Goal: Transaction & Acquisition: Purchase product/service

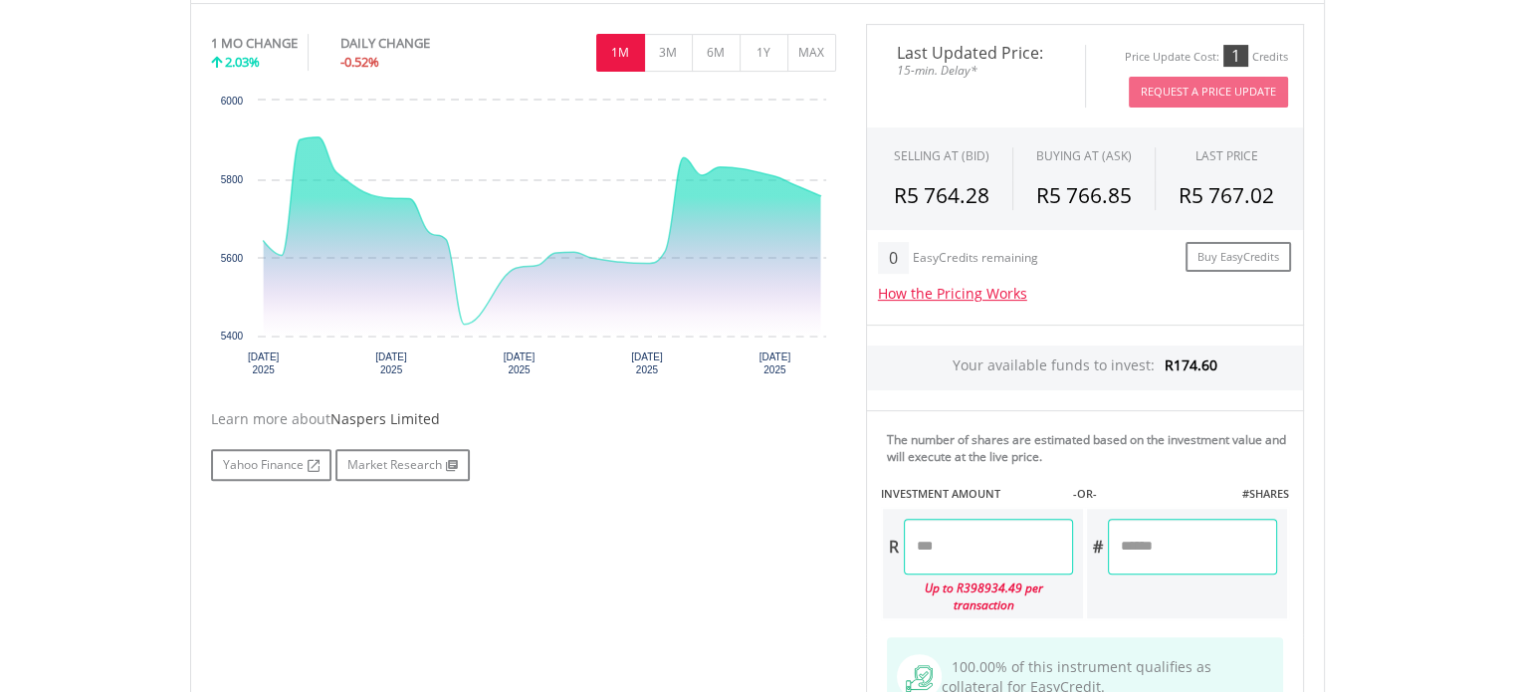
scroll to position [697, 0]
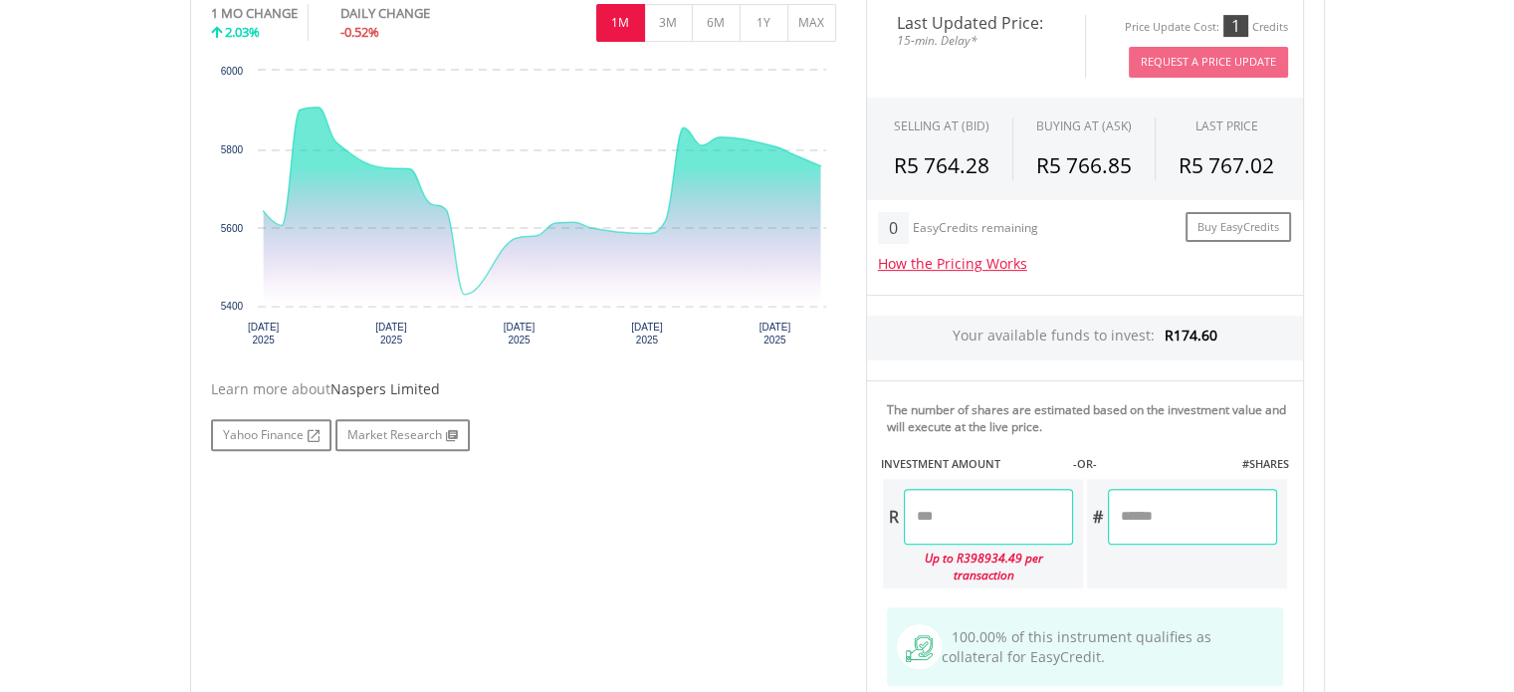
click at [1172, 510] on input "number" at bounding box center [1192, 517] width 169 height 56
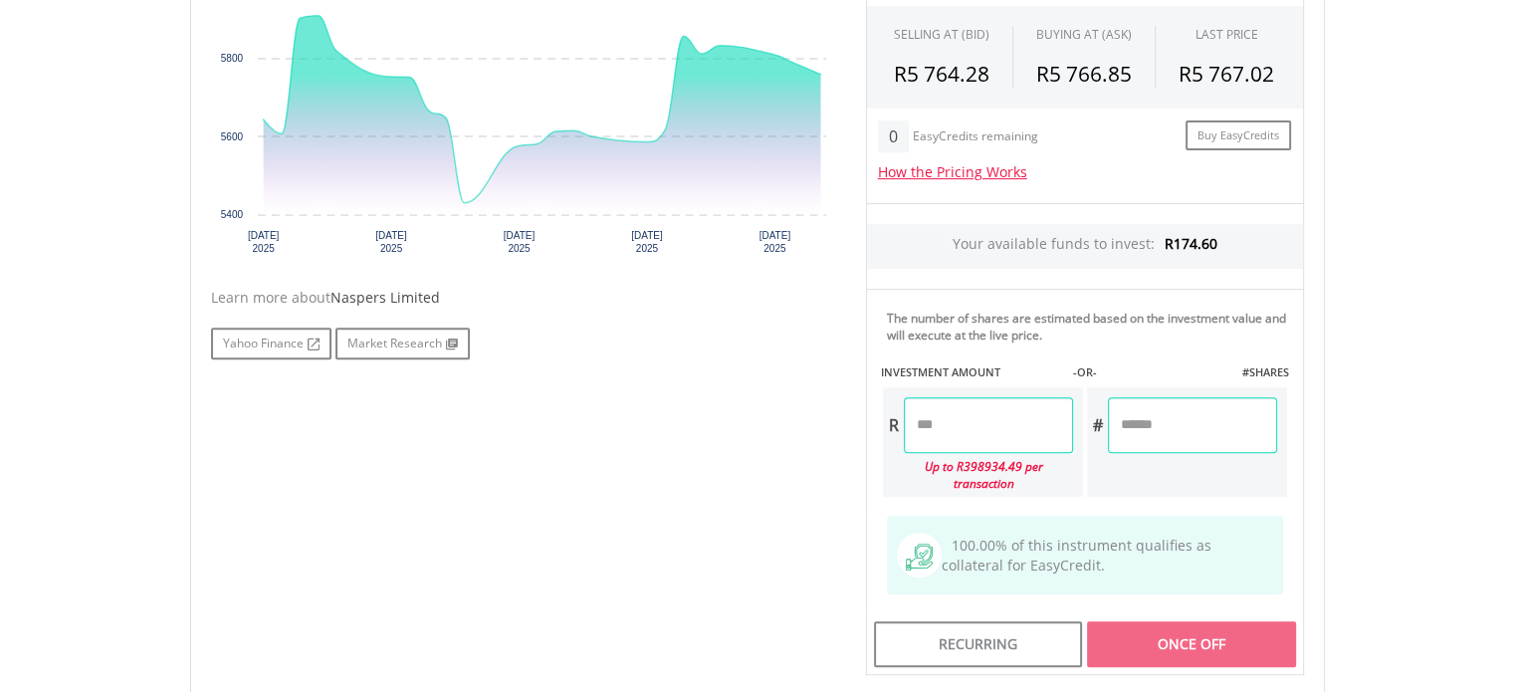
scroll to position [797, 0]
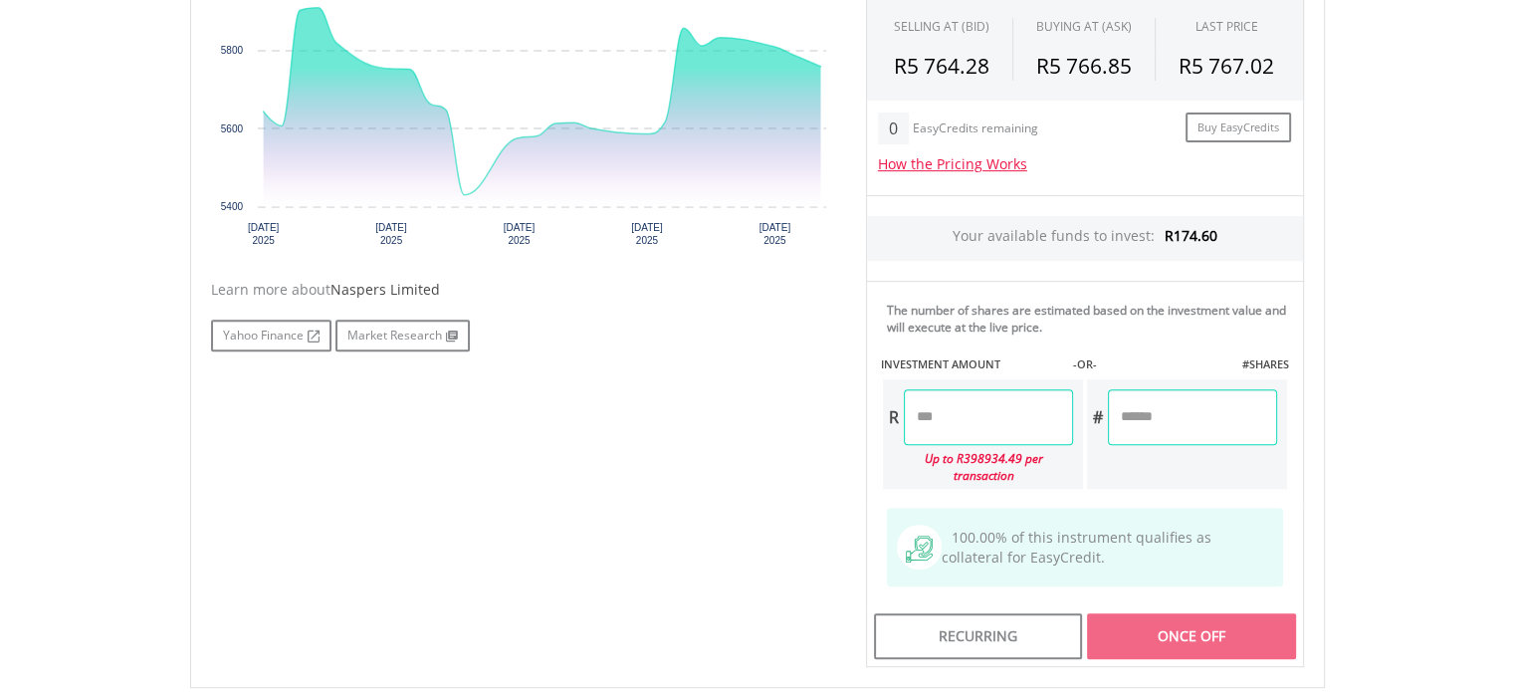
click at [984, 415] on input "number" at bounding box center [988, 417] width 169 height 56
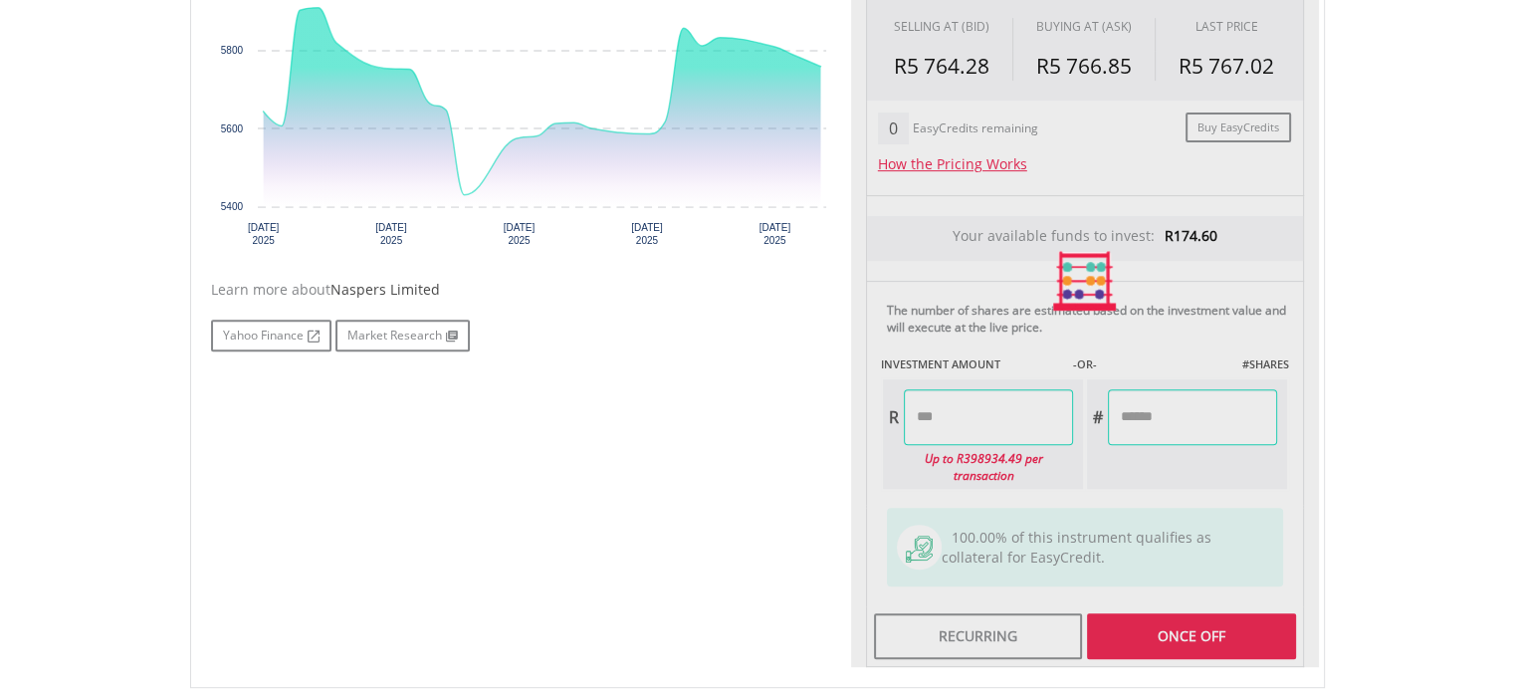
click at [1206, 619] on div "Last Updated Price: 15-min. Delay* Price Update Cost: 1 Credits Request A Price…" at bounding box center [1085, 281] width 468 height 774
type input "******"
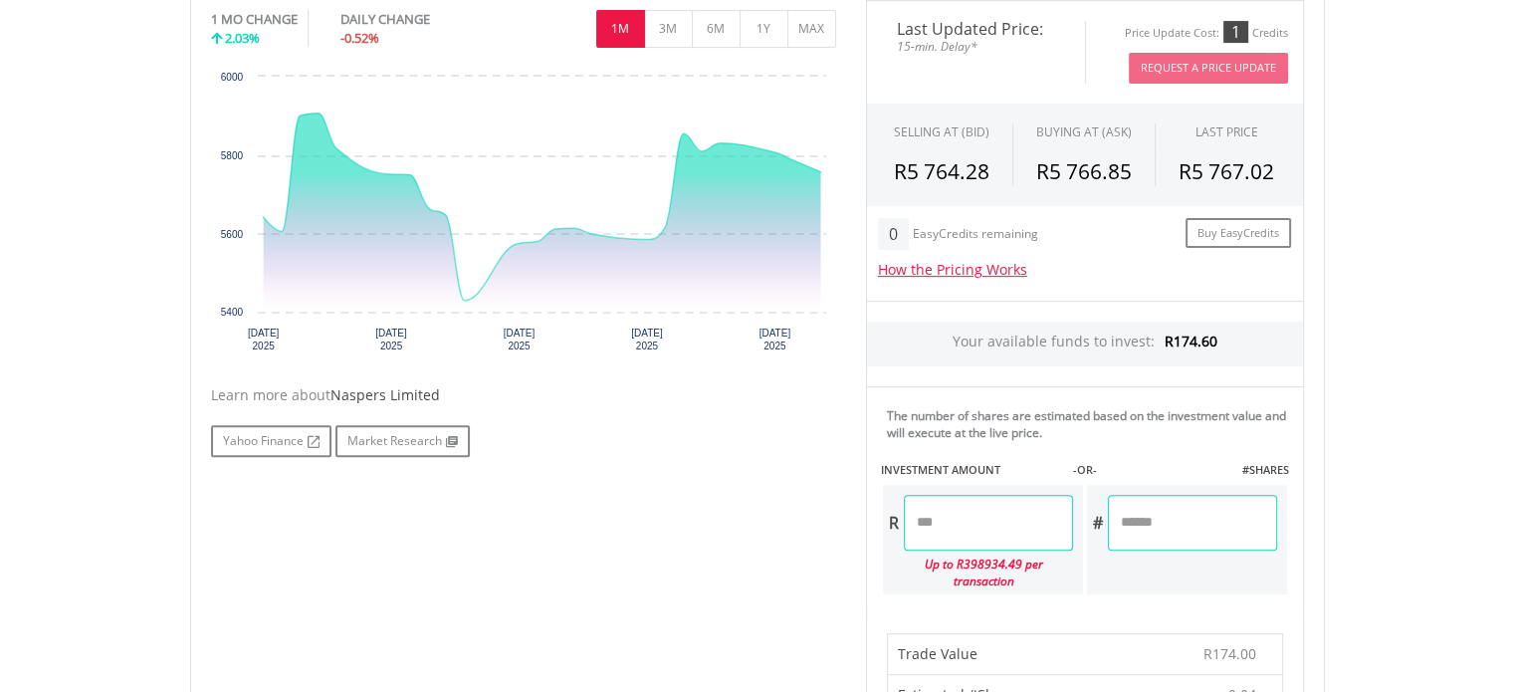
scroll to position [597, 0]
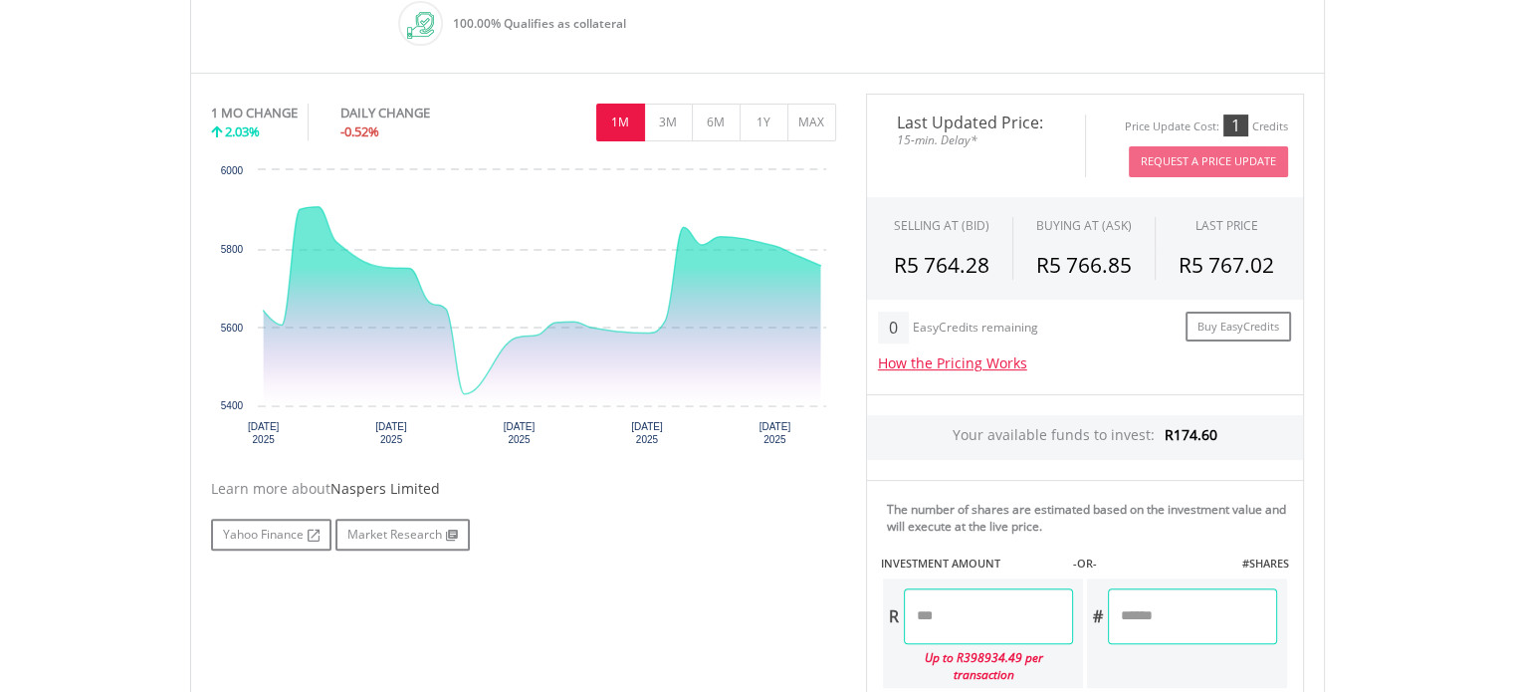
click at [940, 612] on input "******" at bounding box center [988, 616] width 169 height 56
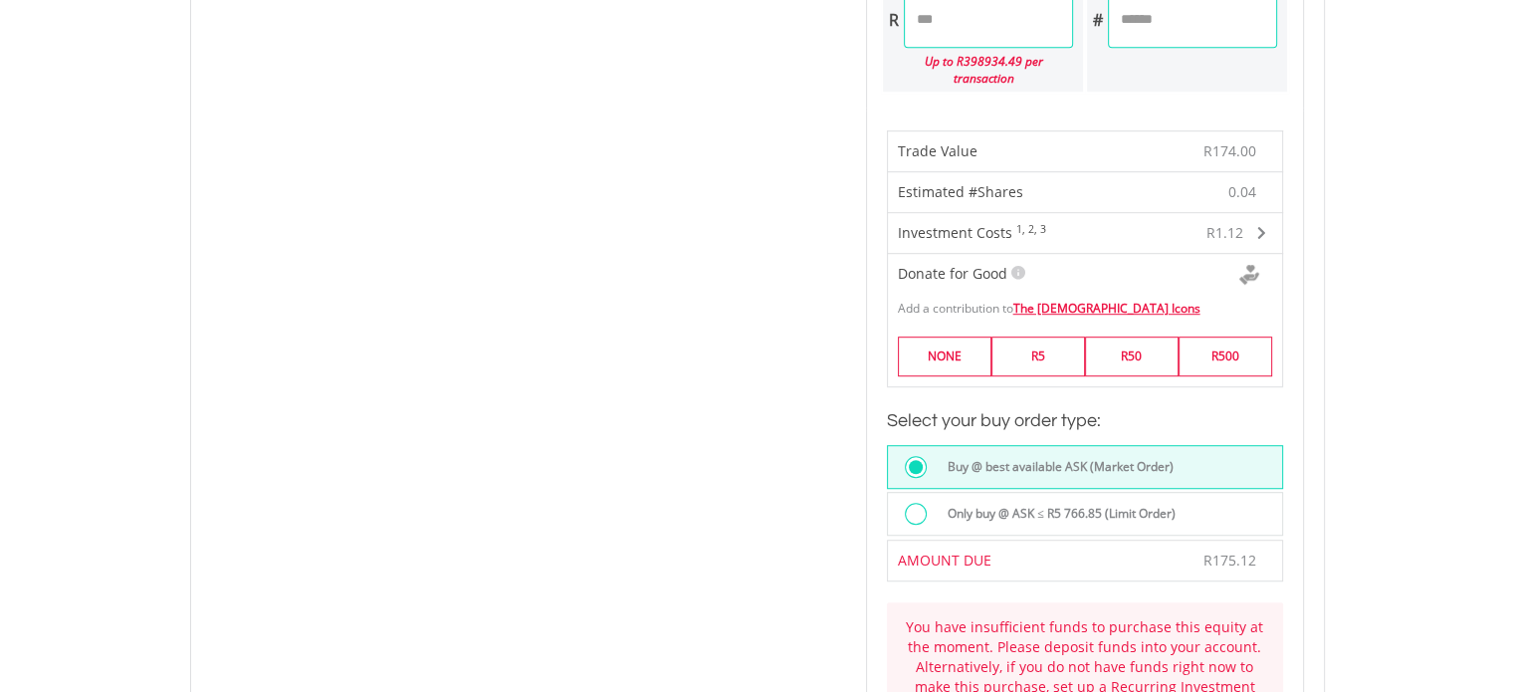
scroll to position [1195, 0]
type input "******"
click at [993, 487] on div "Last Updated Price: 15-min. Delay* Price Update Cost: 1 Credits Request A Price…" at bounding box center [1085, 213] width 468 height 1434
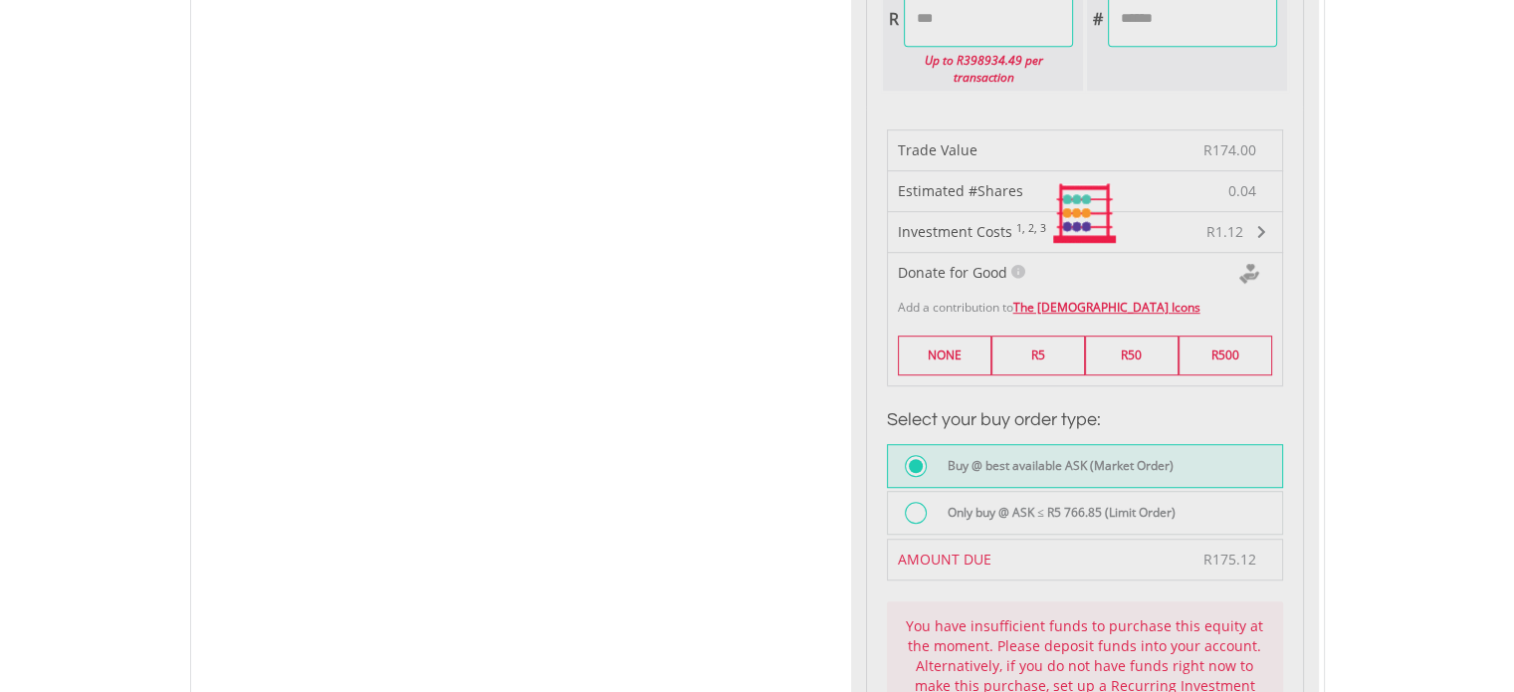
type input "******"
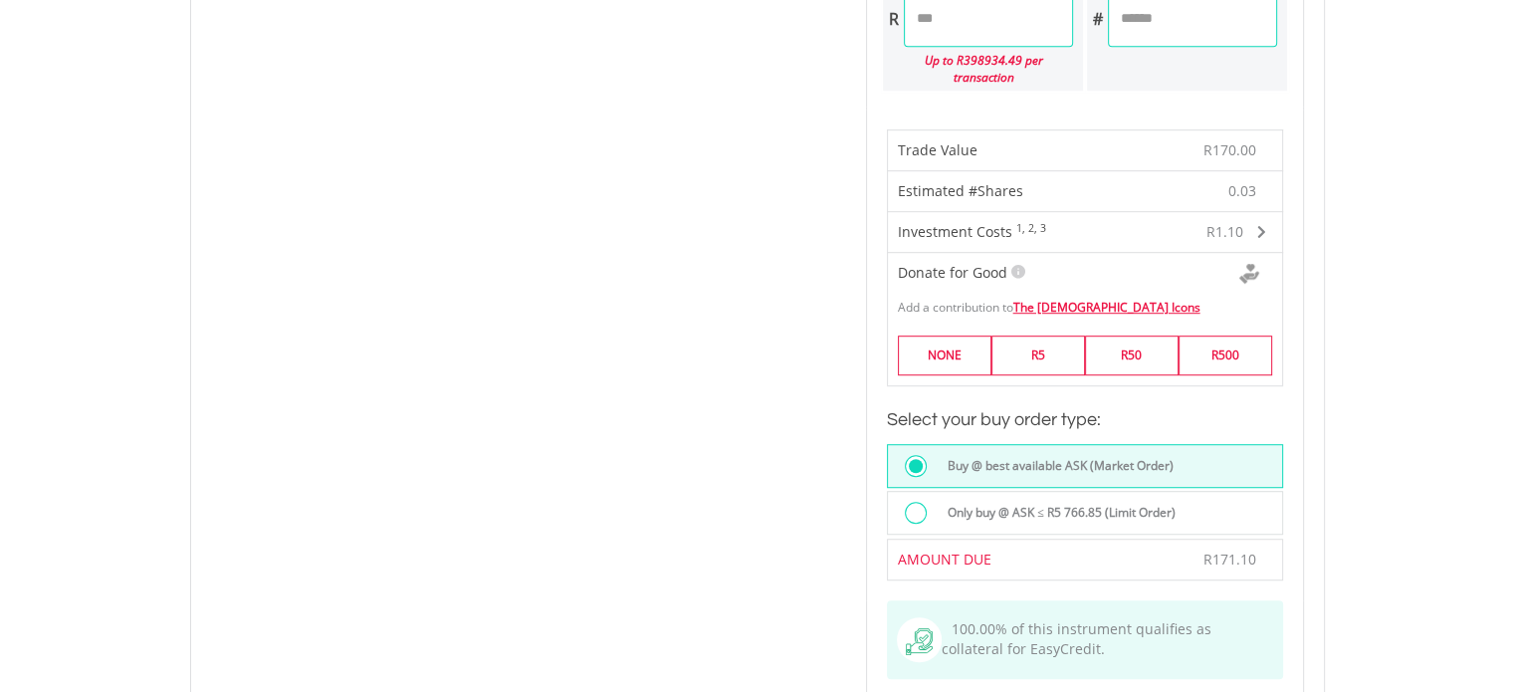
click at [976, 455] on label "Buy @ best available ASK (Market Order)" at bounding box center [1055, 466] width 238 height 22
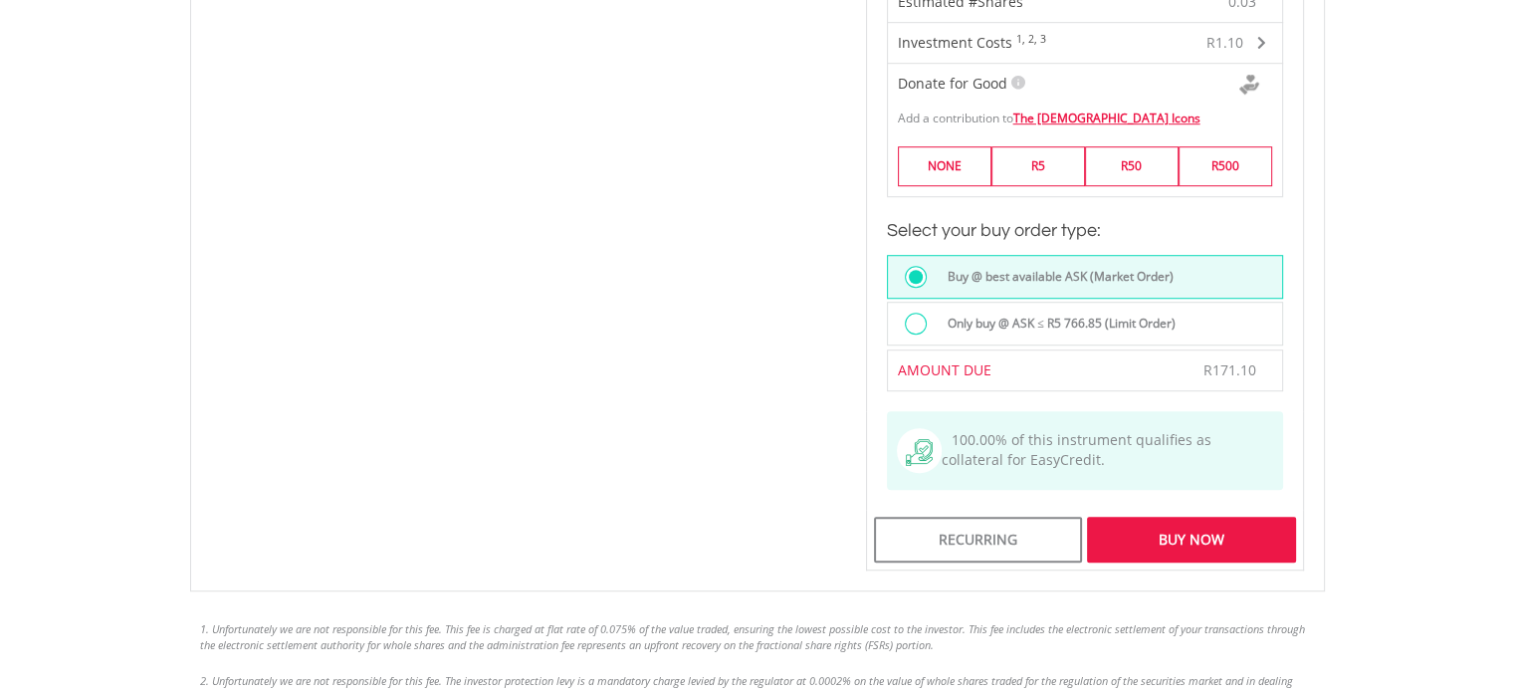
scroll to position [1394, 0]
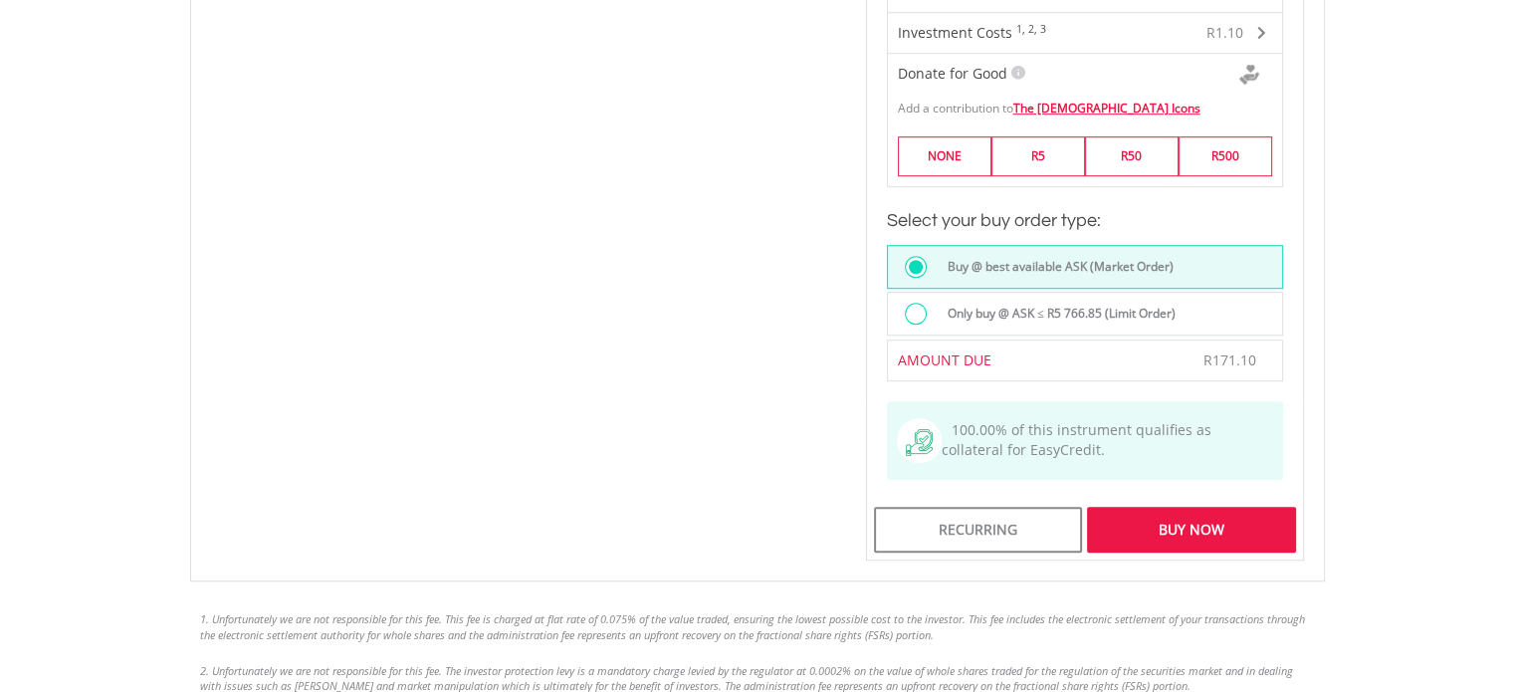
click at [1179, 507] on div "Buy Now" at bounding box center [1191, 530] width 208 height 46
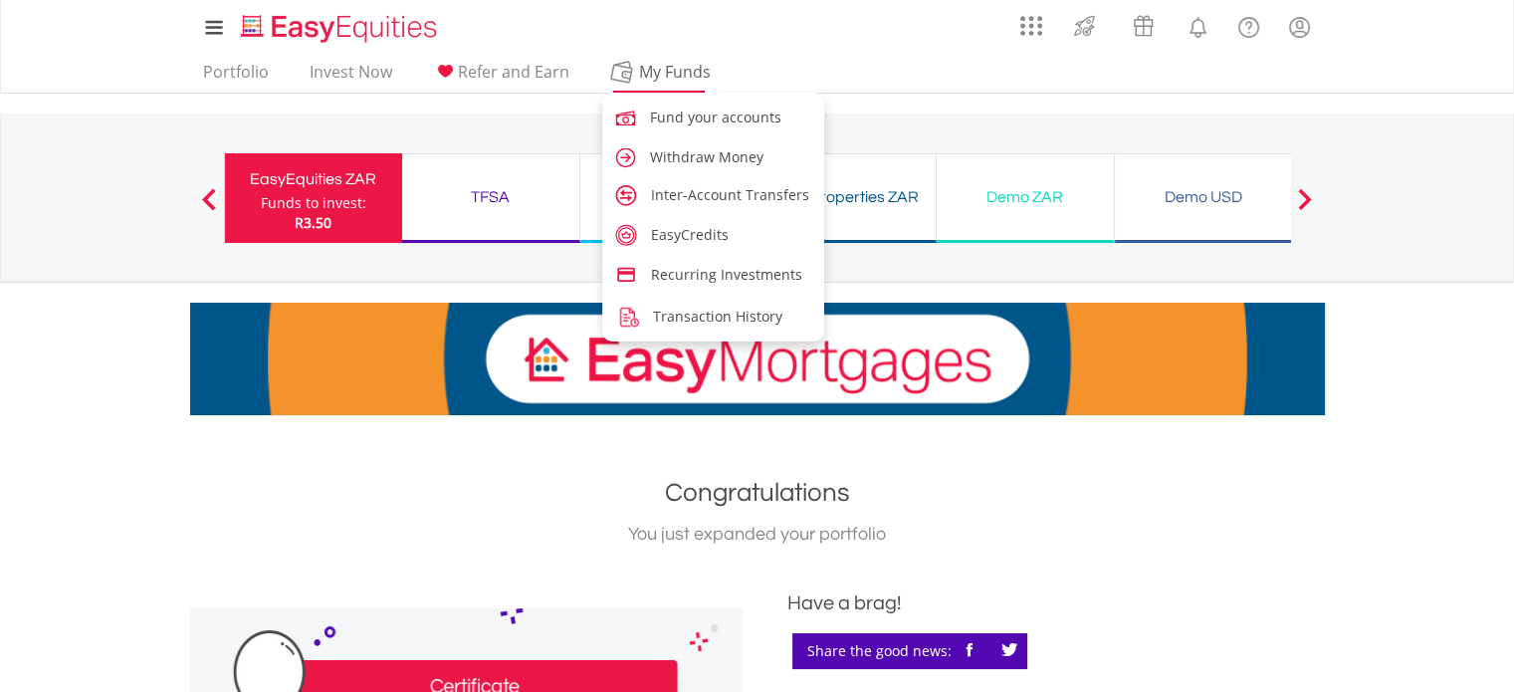
click at [678, 64] on span "My Funds" at bounding box center [675, 72] width 130 height 26
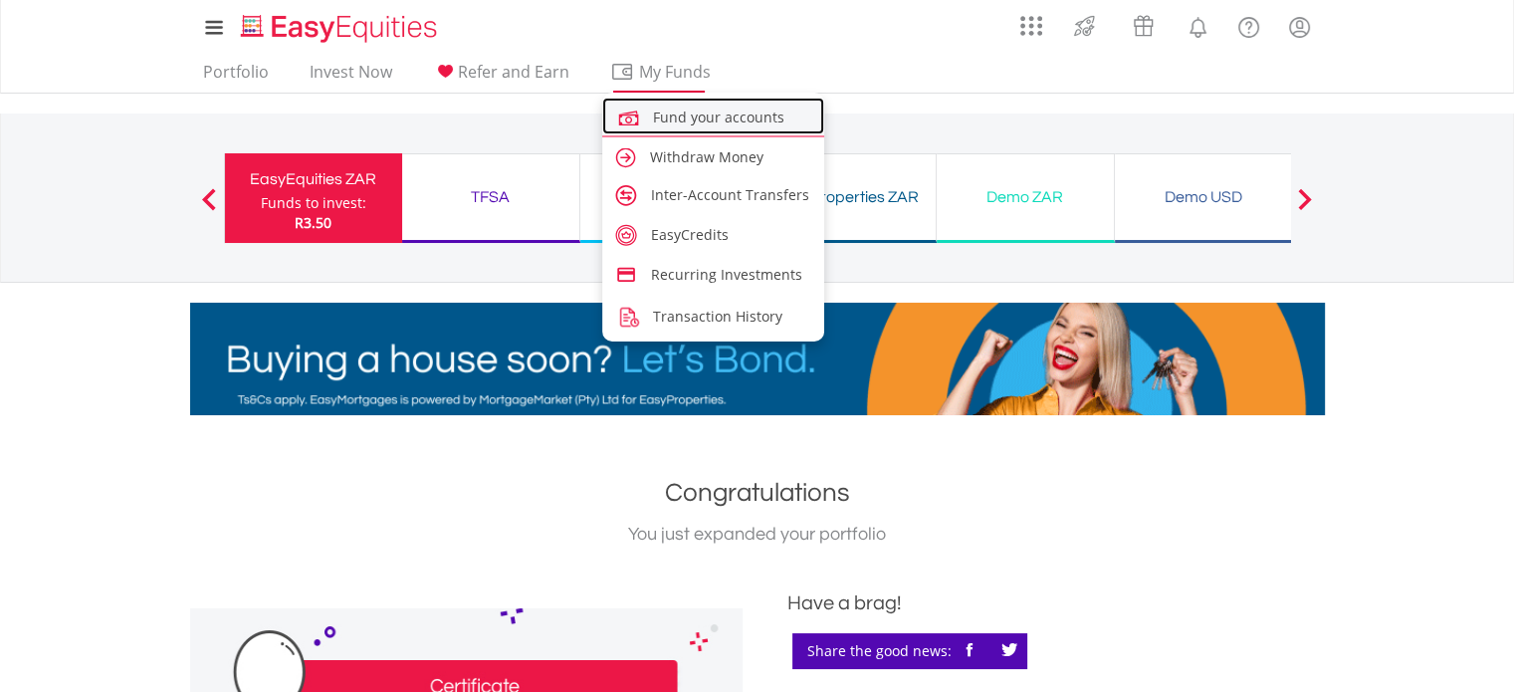
click at [671, 122] on span "Fund your accounts" at bounding box center [718, 117] width 131 height 19
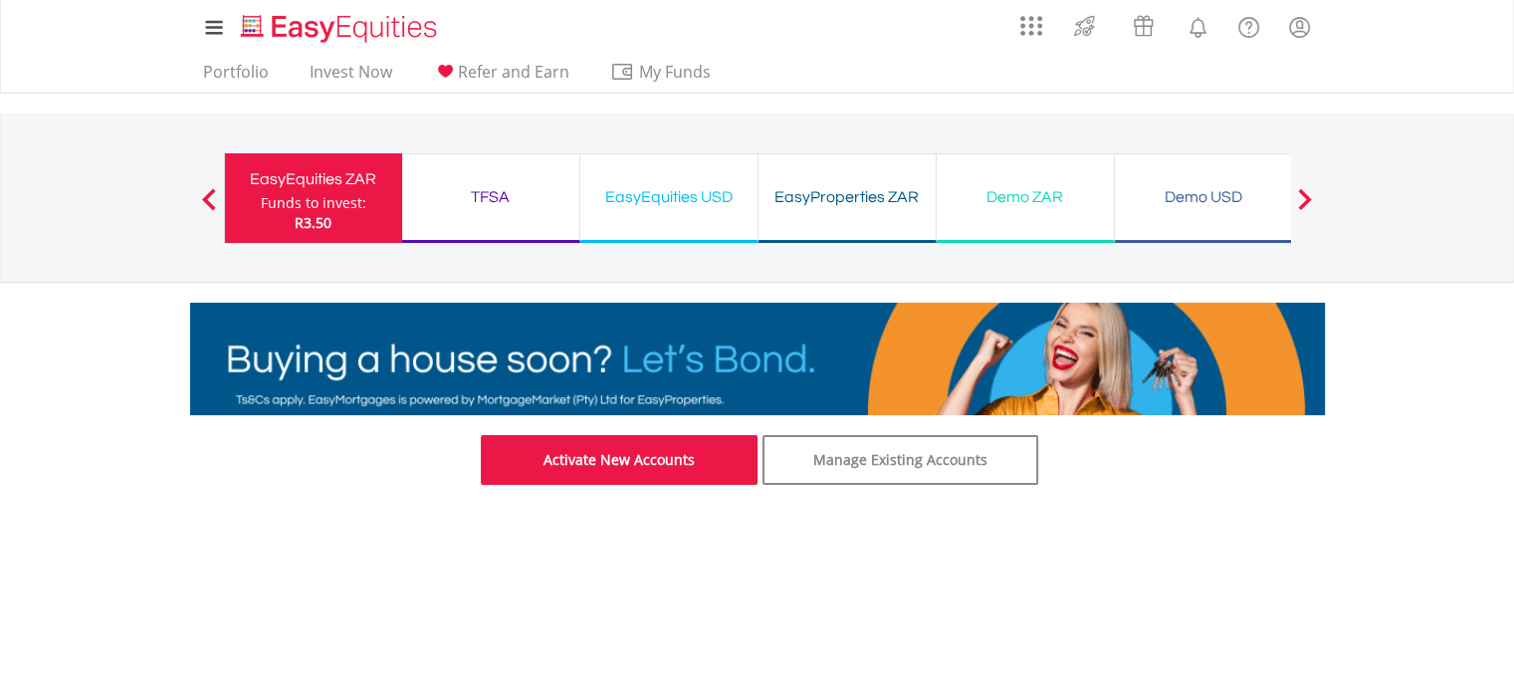
click at [692, 458] on link "Activate New Accounts" at bounding box center [619, 460] width 277 height 50
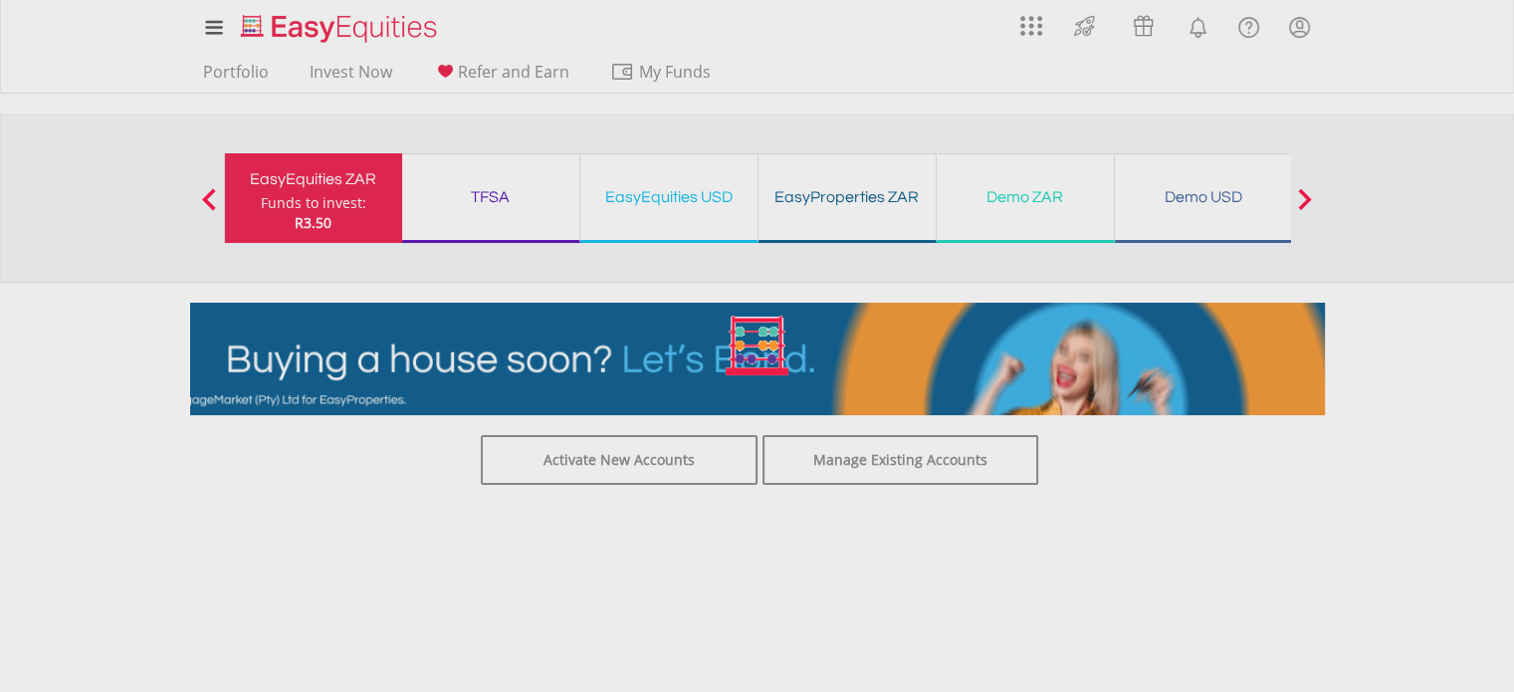
click at [510, 193] on div at bounding box center [757, 346] width 1514 height 692
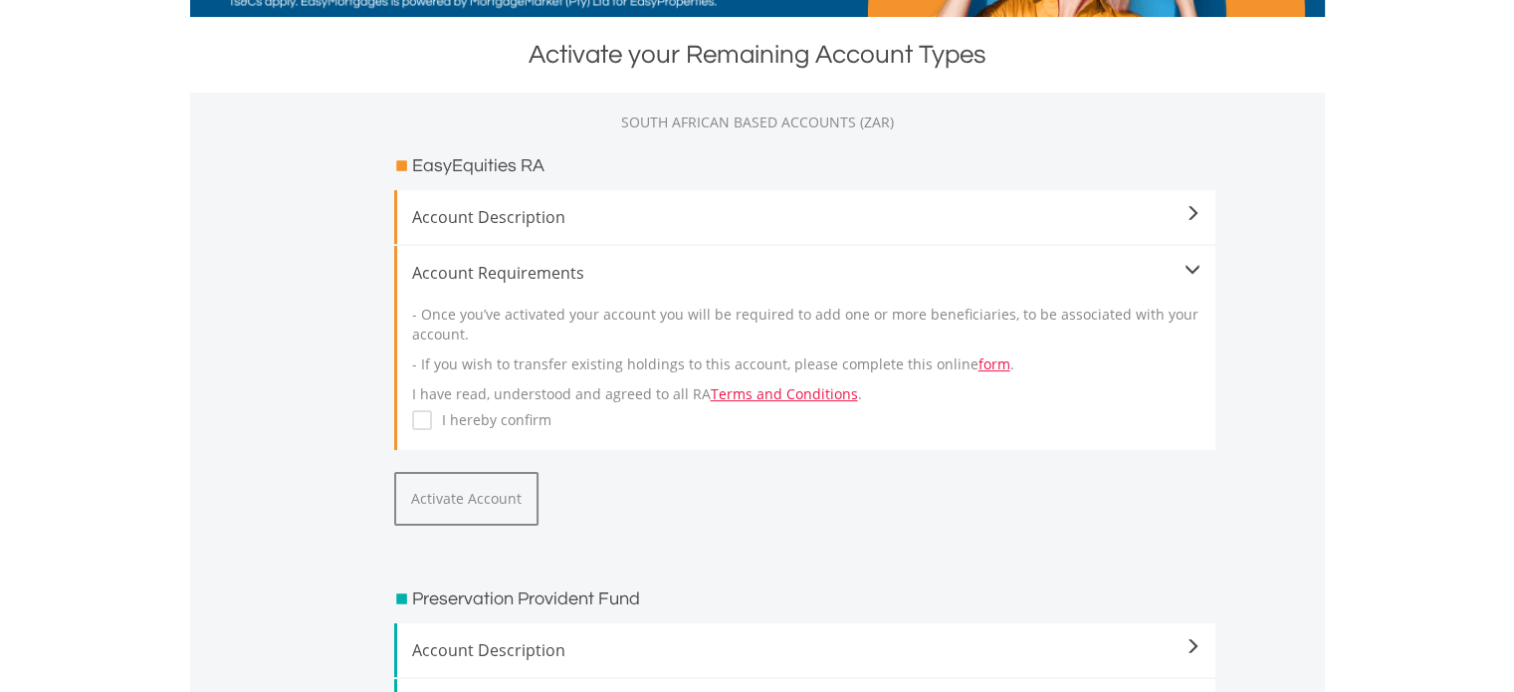
scroll to position [398, 0]
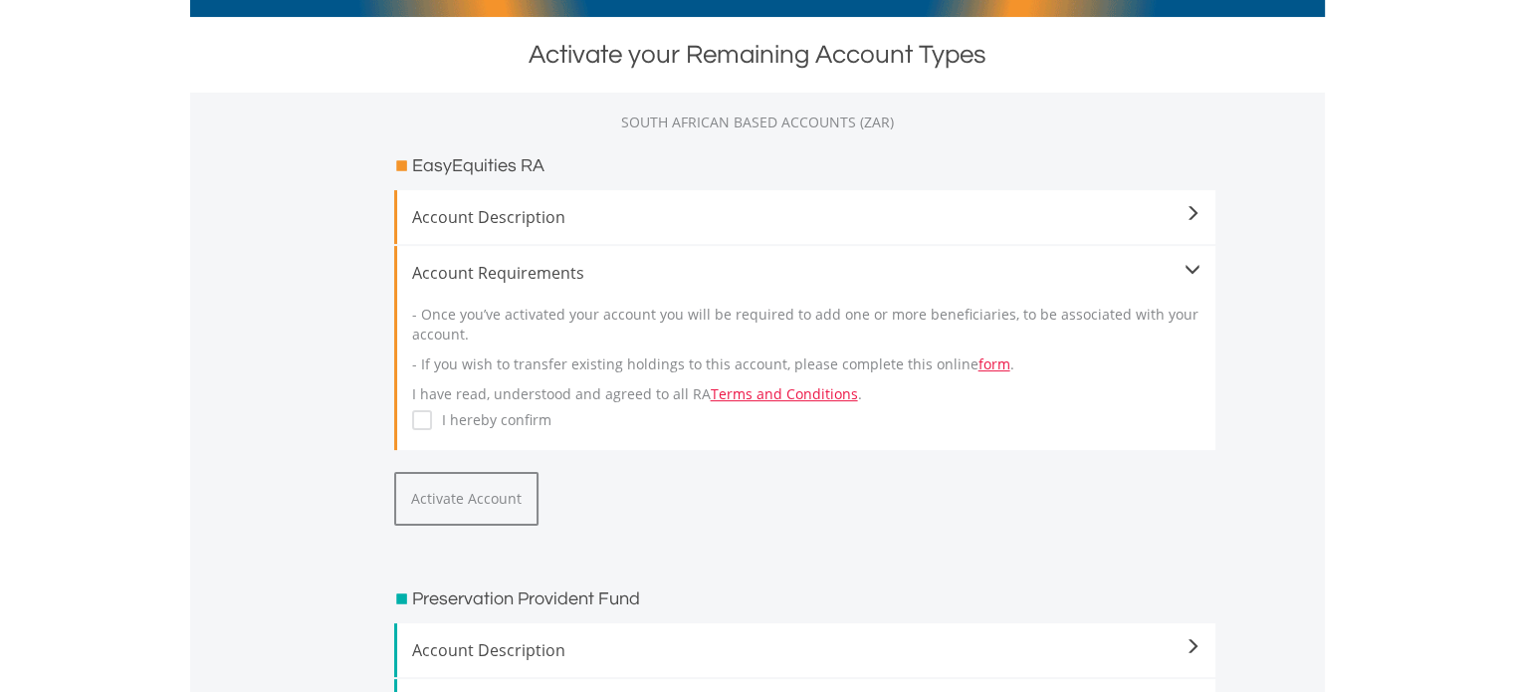
click at [580, 218] on span "Account Description" at bounding box center [806, 217] width 789 height 24
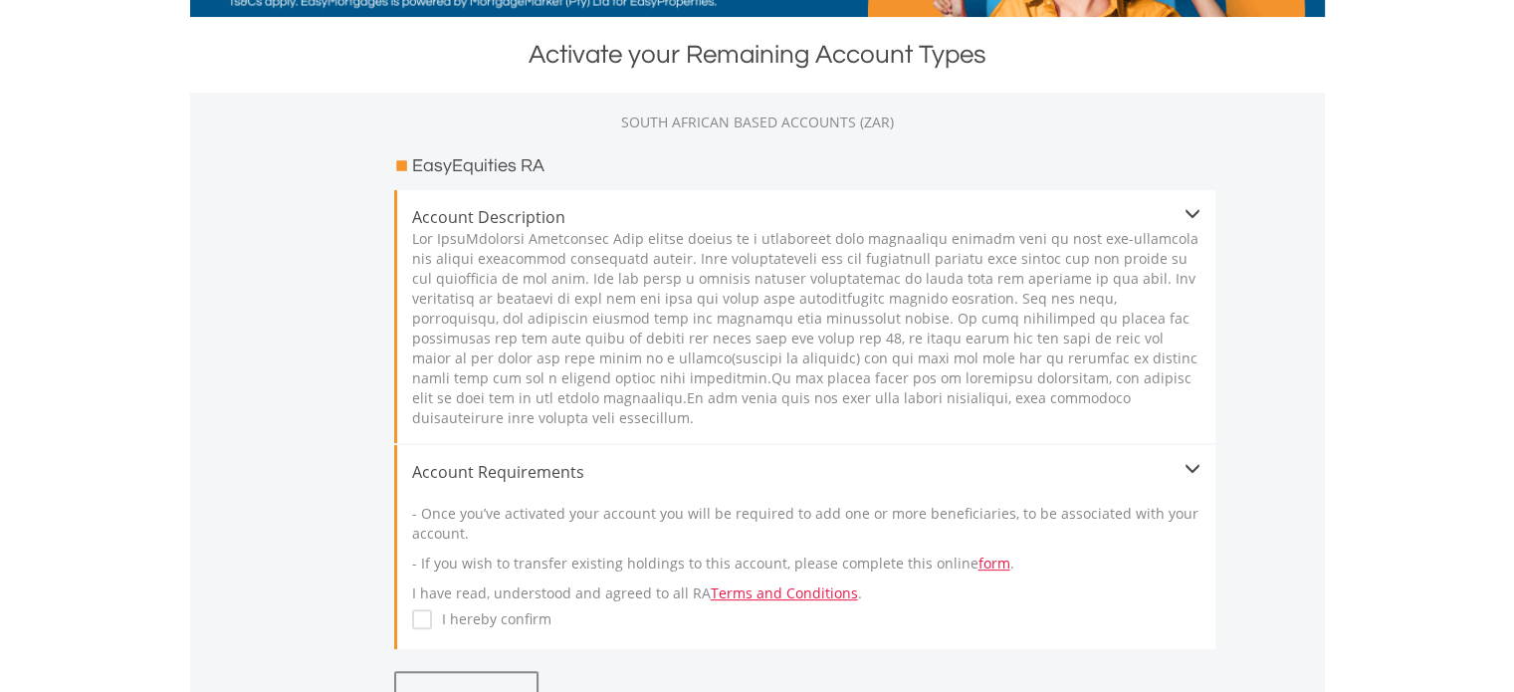
click at [538, 210] on span "Account Description" at bounding box center [806, 217] width 789 height 24
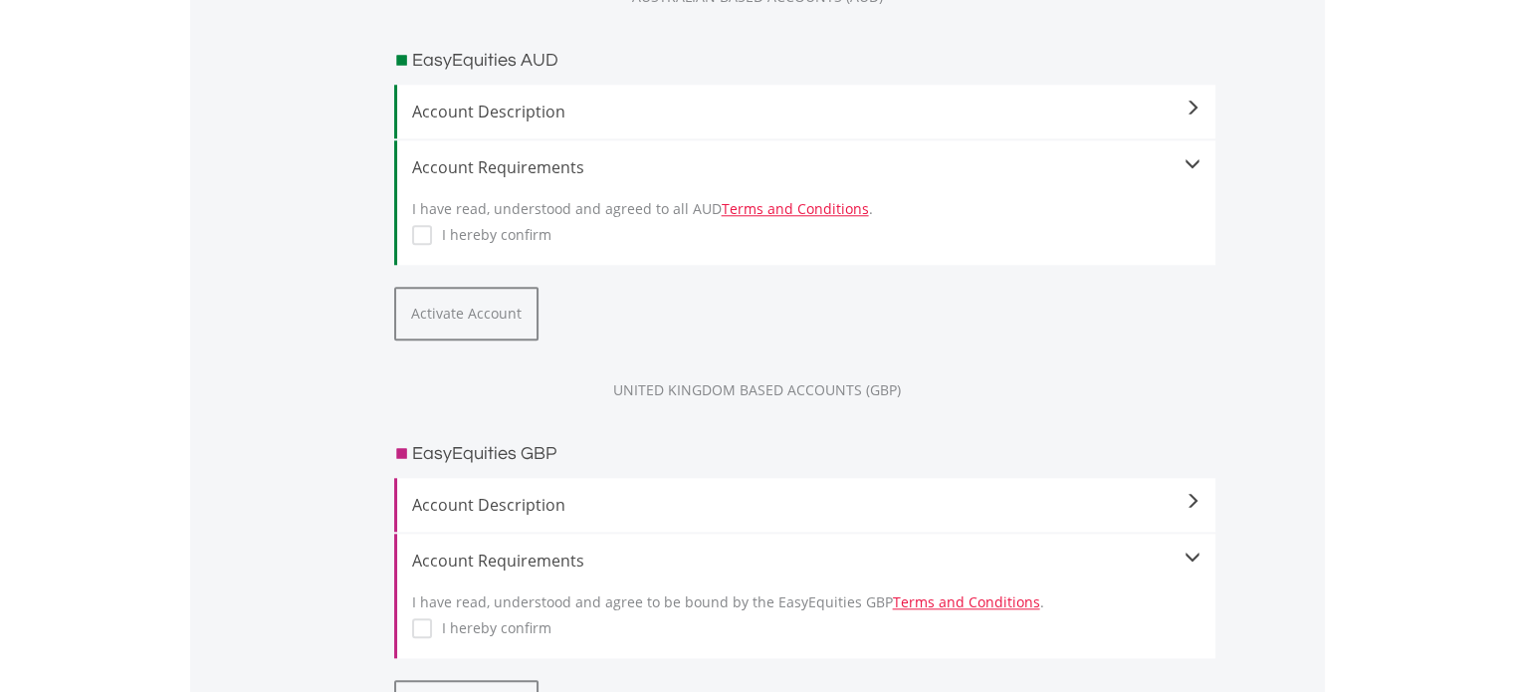
scroll to position [1892, 0]
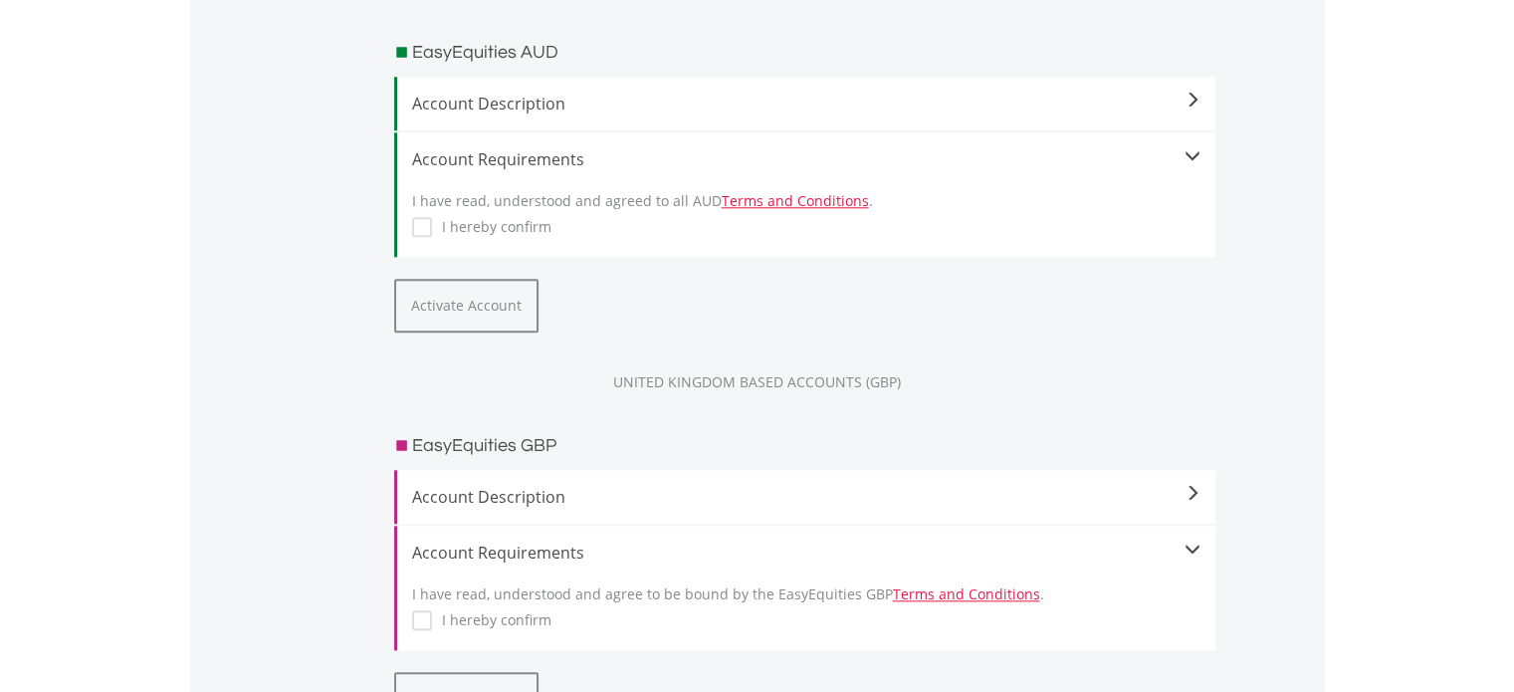
click at [557, 487] on span "Account Description" at bounding box center [806, 497] width 789 height 24
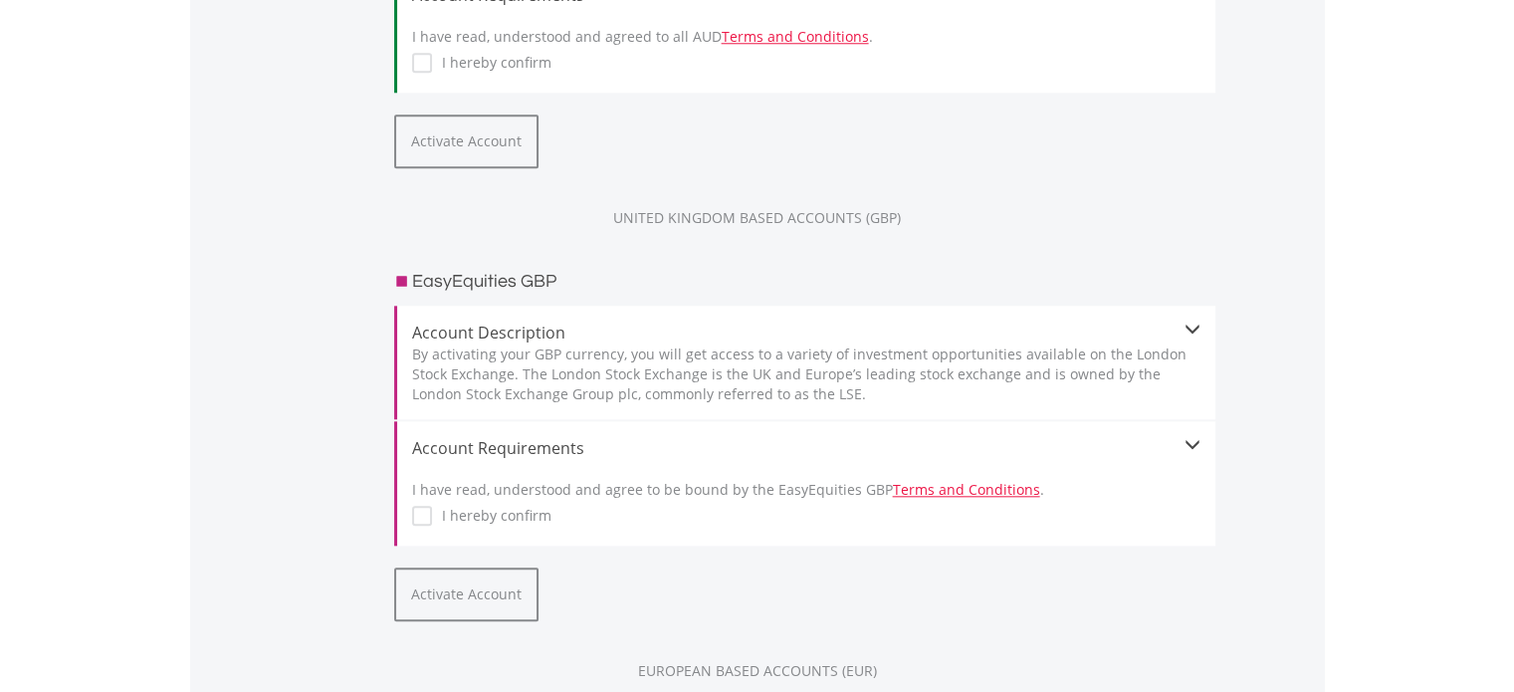
scroll to position [2190, 0]
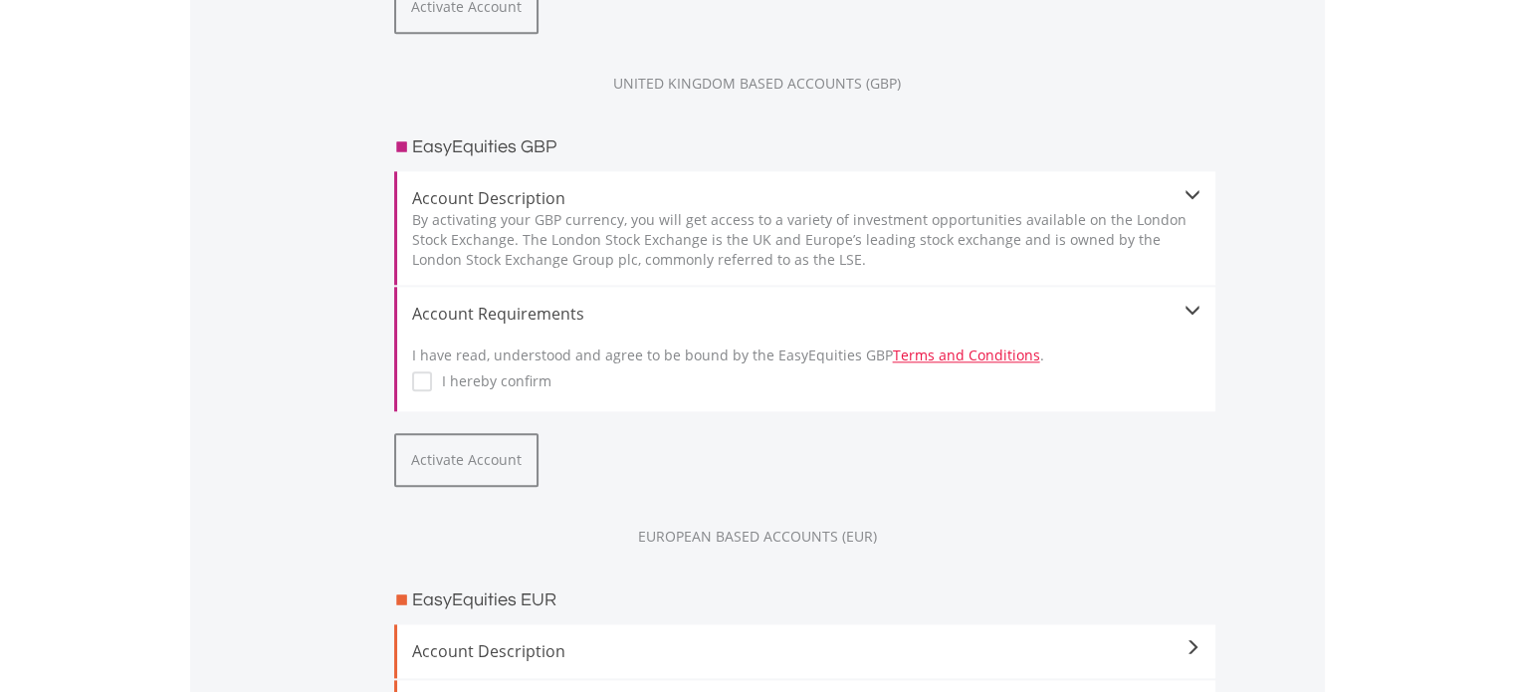
click at [504, 203] on span "Account Description" at bounding box center [806, 198] width 789 height 24
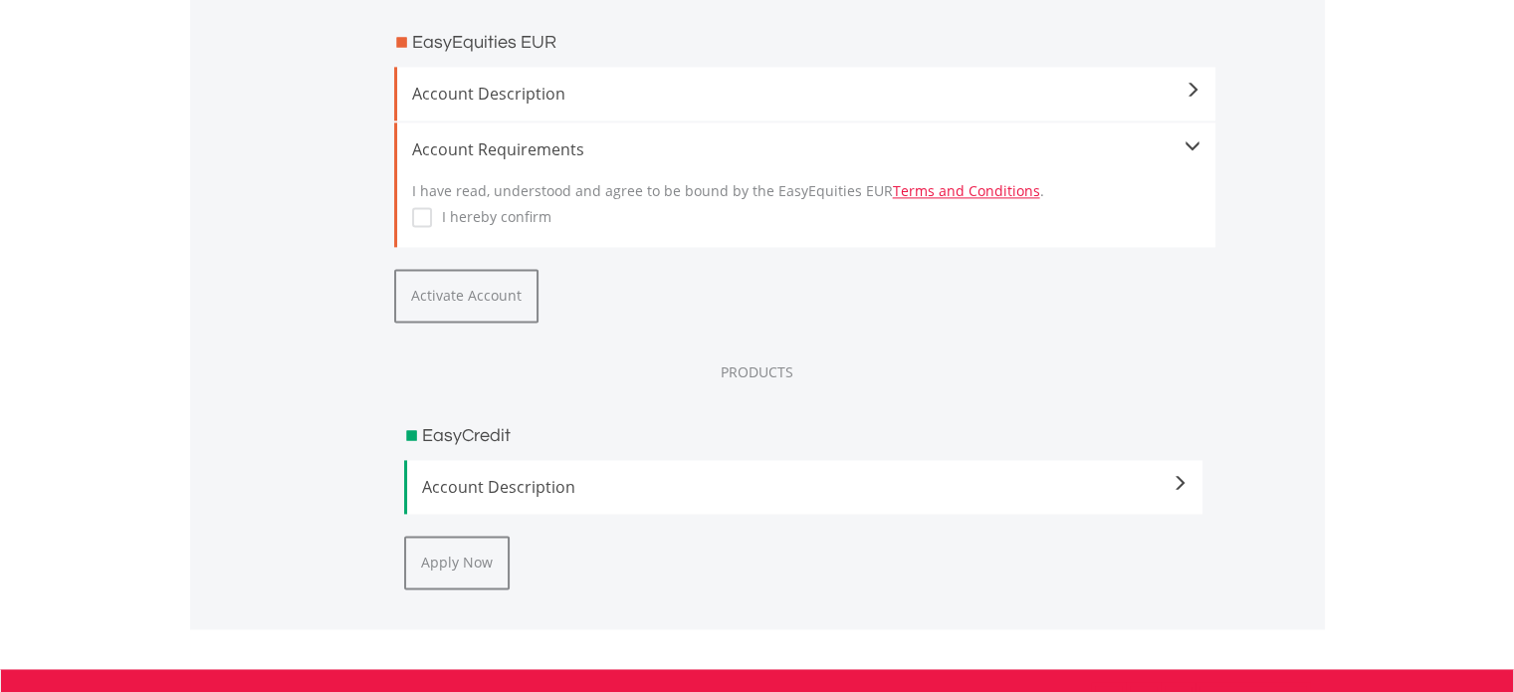
scroll to position [2788, 0]
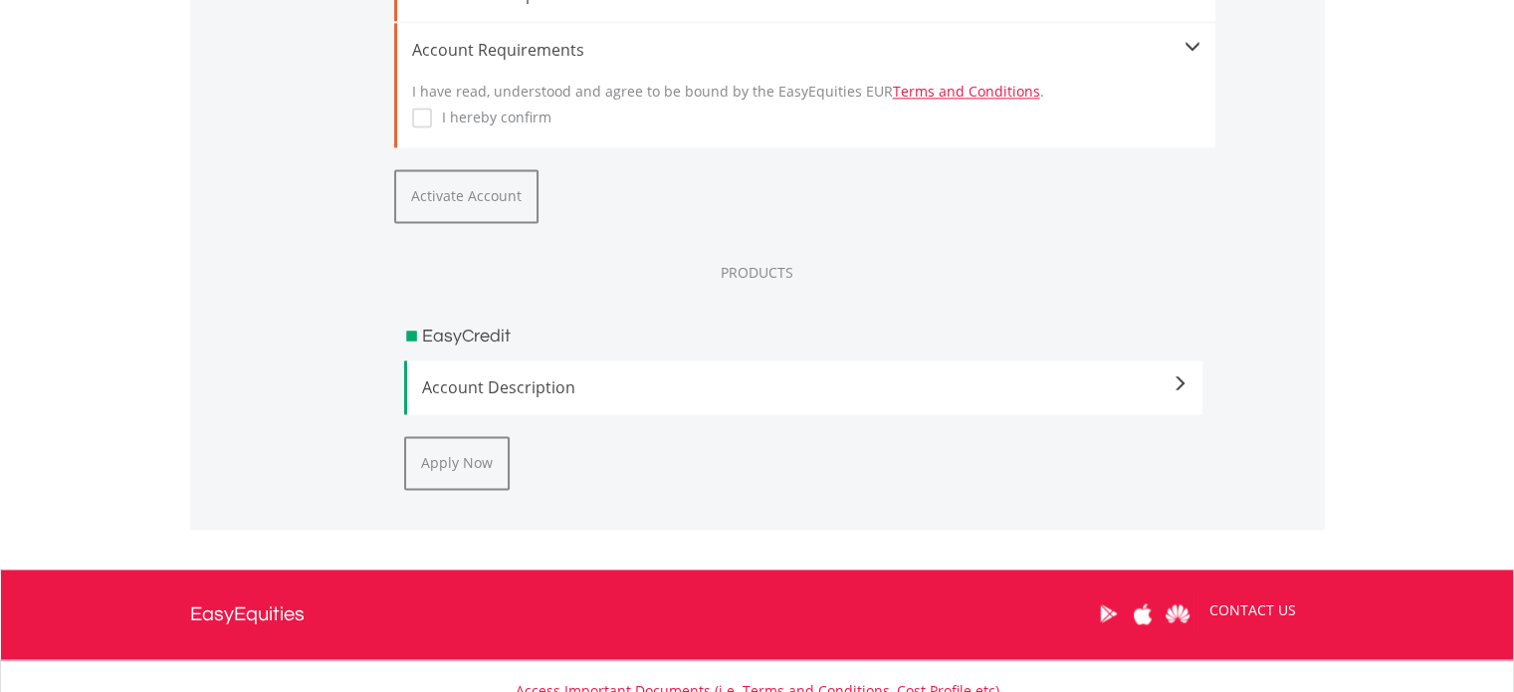
click at [526, 388] on span "Account Description" at bounding box center [805, 387] width 767 height 24
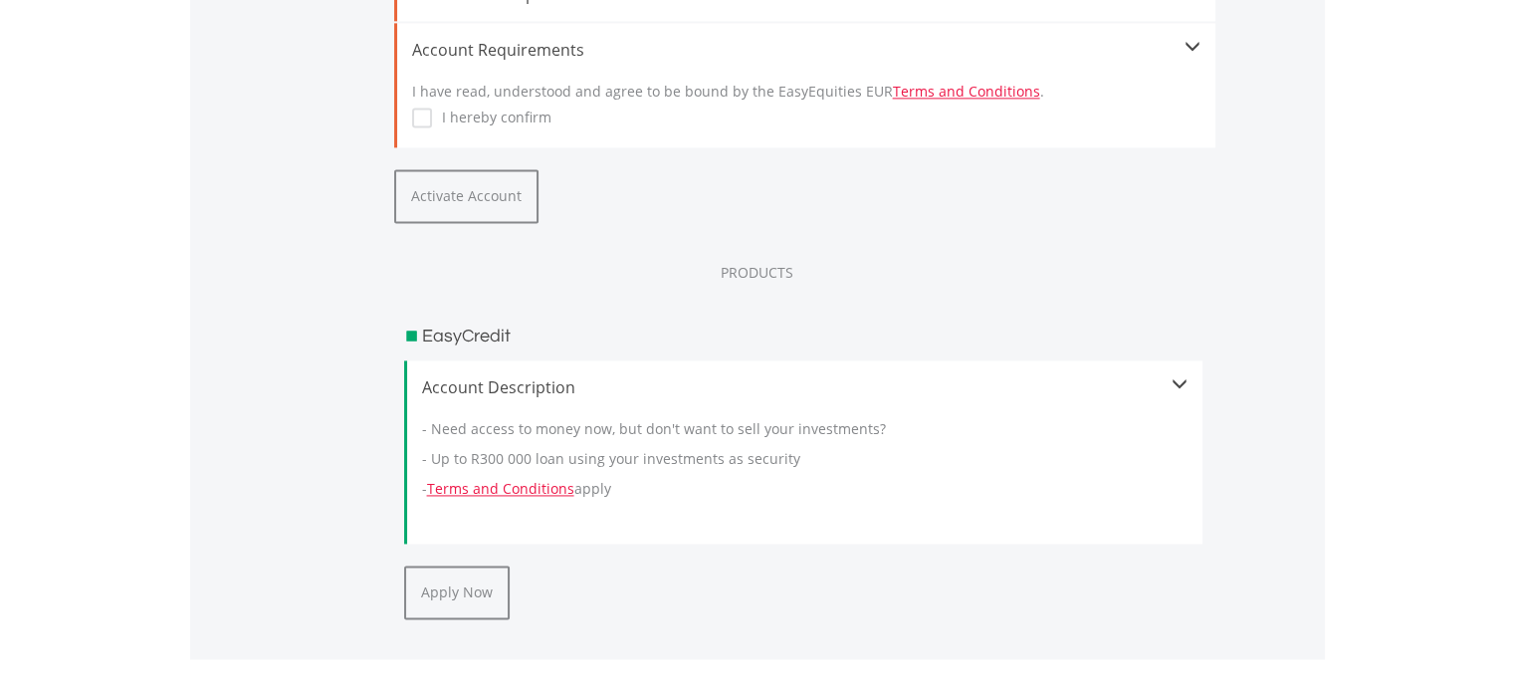
click at [530, 380] on span "Account Description" at bounding box center [805, 387] width 767 height 24
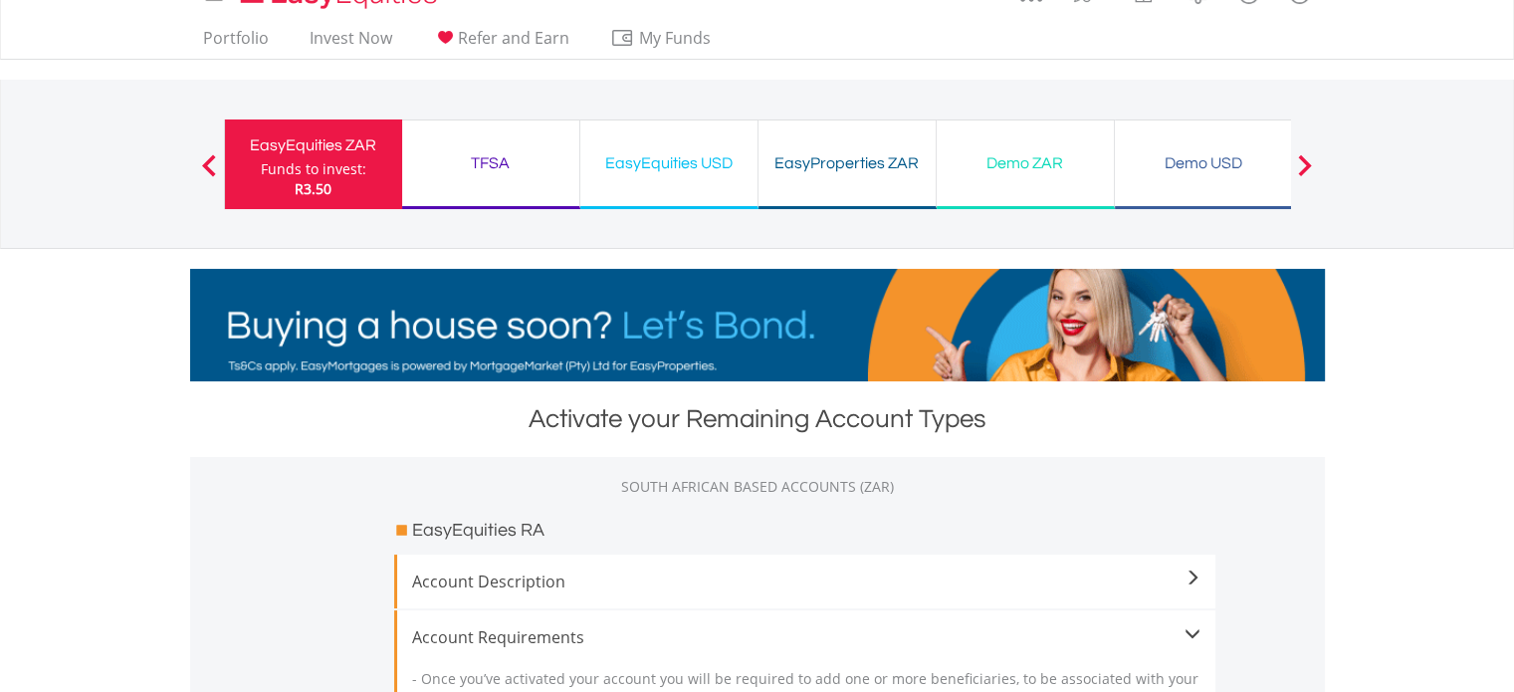
scroll to position [0, 0]
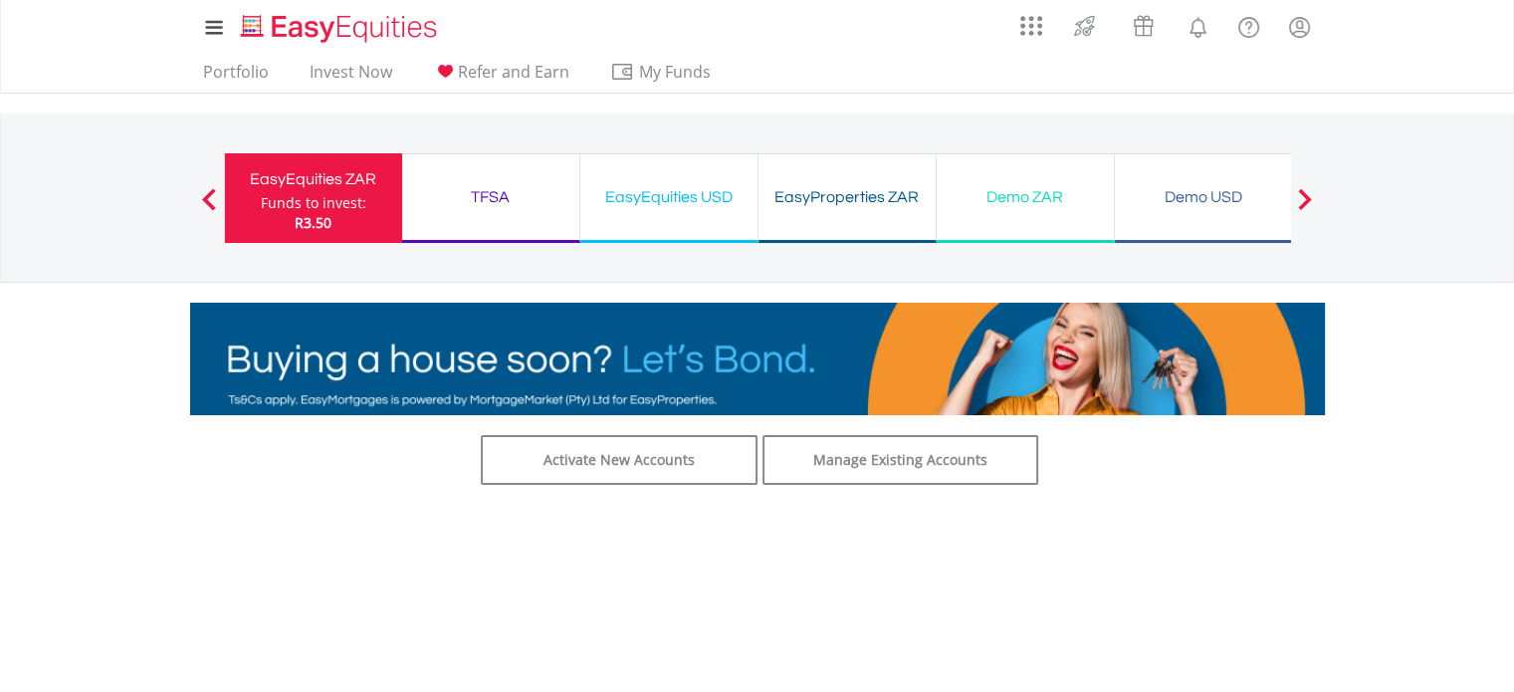
click at [535, 205] on div "TFSA" at bounding box center [490, 197] width 153 height 28
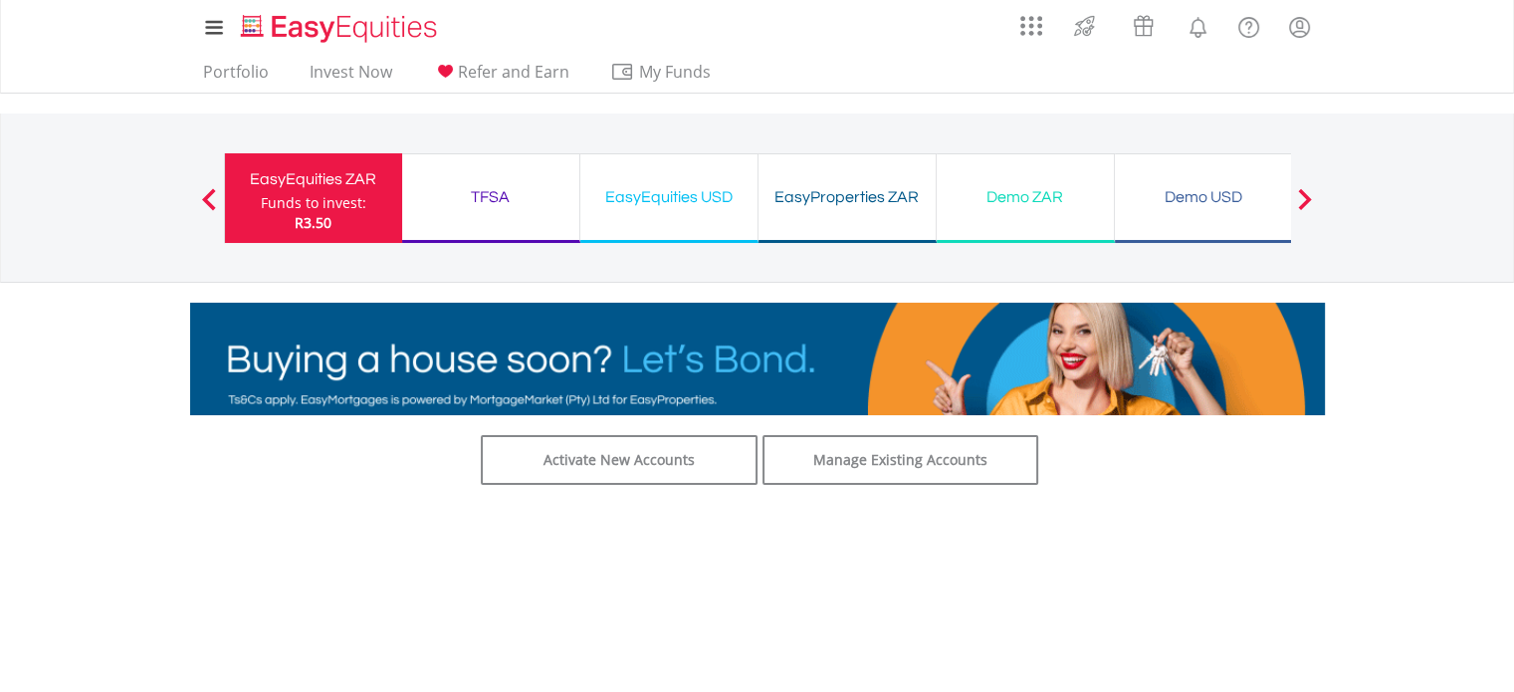
click at [678, 213] on div "EasyEquities USD Funds to invest: R3.50" at bounding box center [669, 198] width 178 height 90
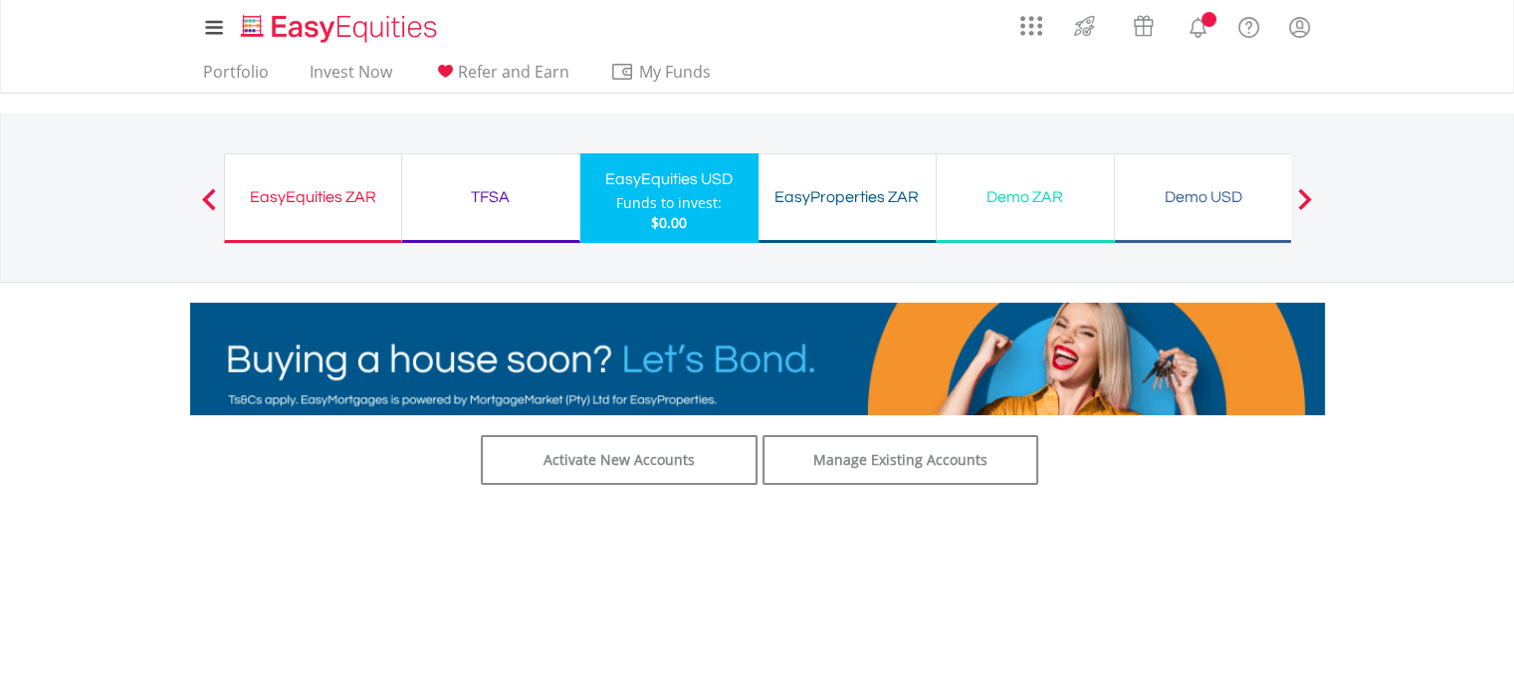
click at [487, 213] on div "TFSA Funds to invest: $0.00" at bounding box center [491, 198] width 178 height 90
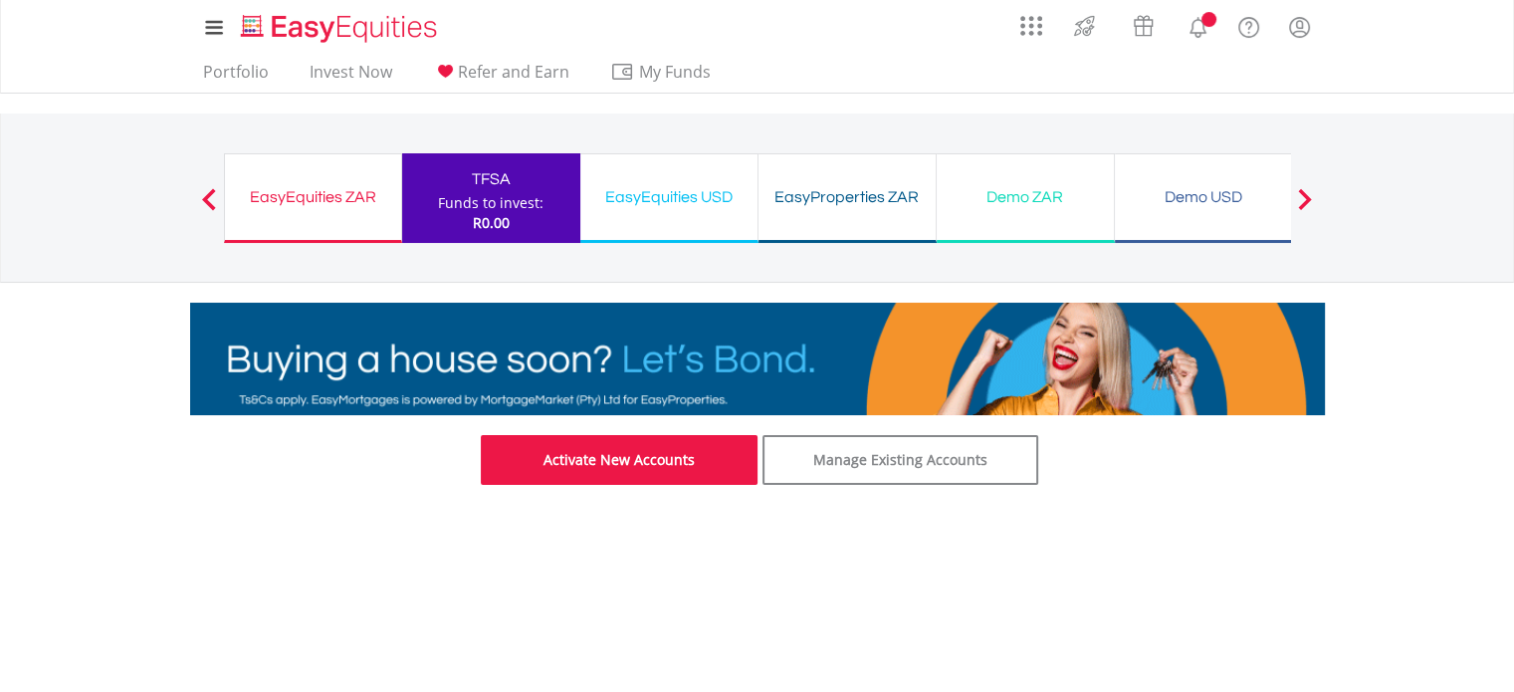
click at [578, 465] on link "Activate New Accounts" at bounding box center [619, 460] width 277 height 50
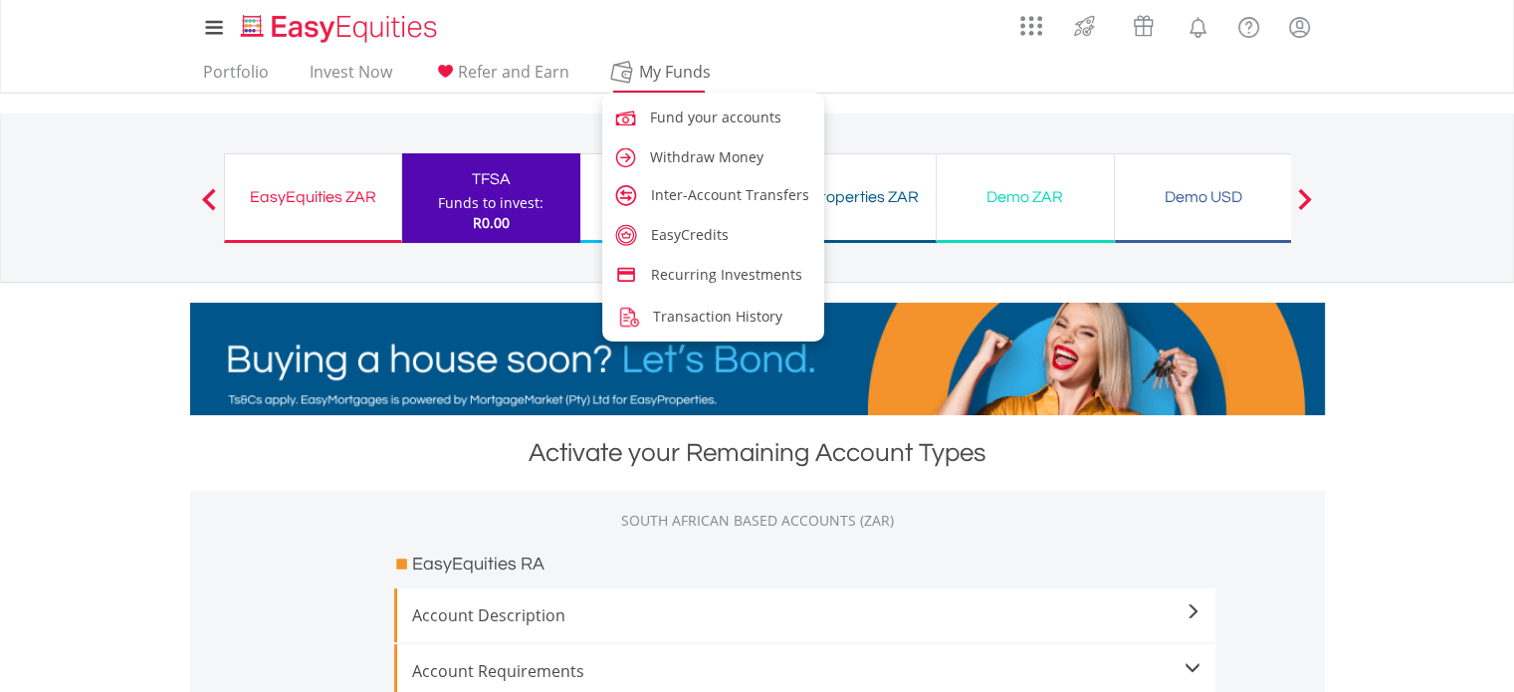
click at [684, 63] on span "My Funds" at bounding box center [675, 72] width 130 height 26
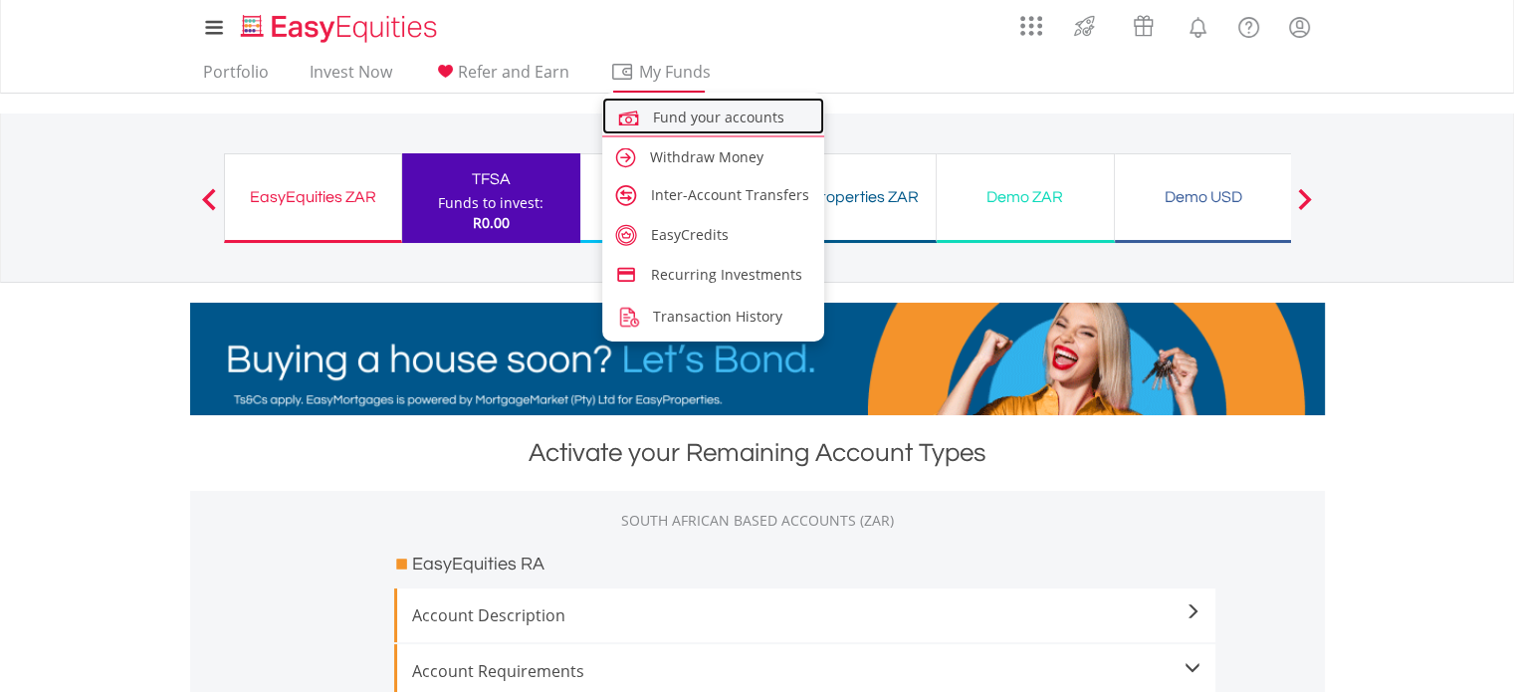
click at [686, 119] on span "Fund your accounts" at bounding box center [718, 117] width 131 height 19
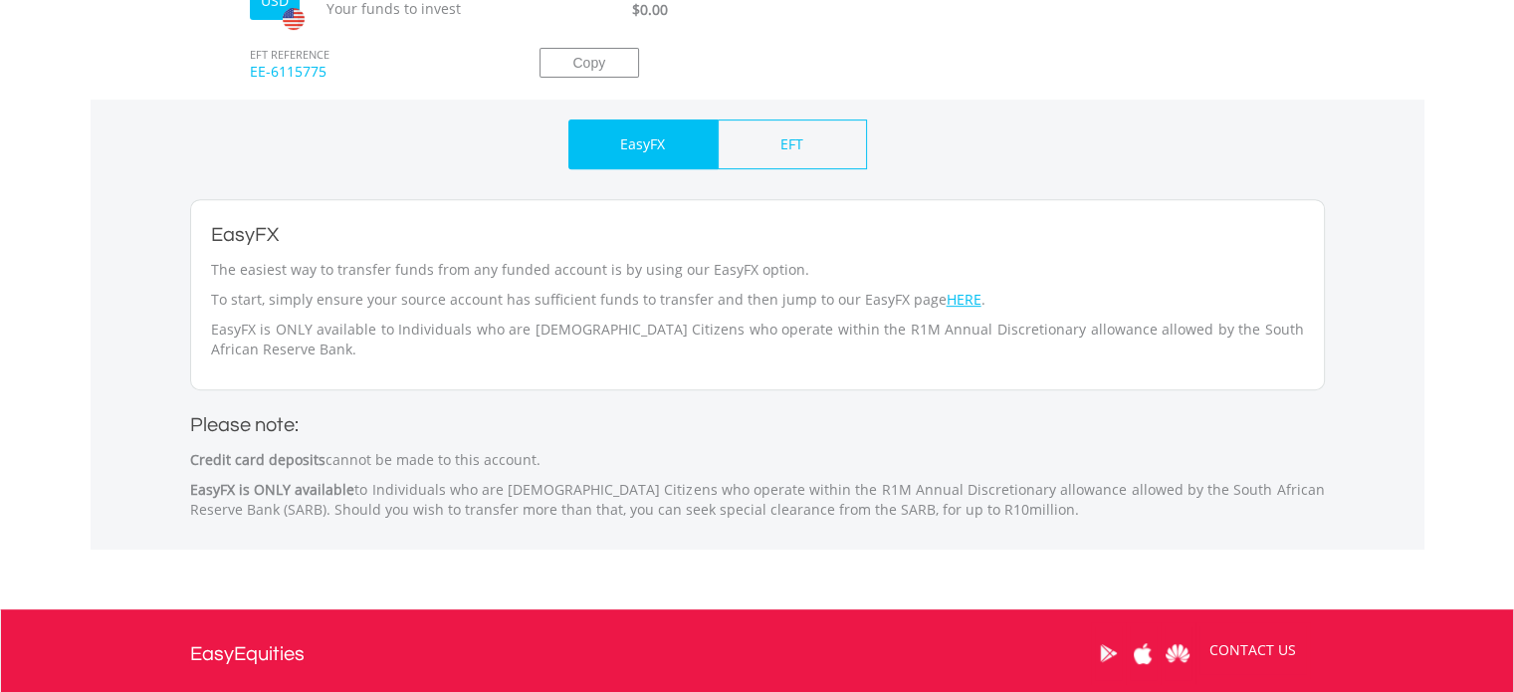
scroll to position [797, 0]
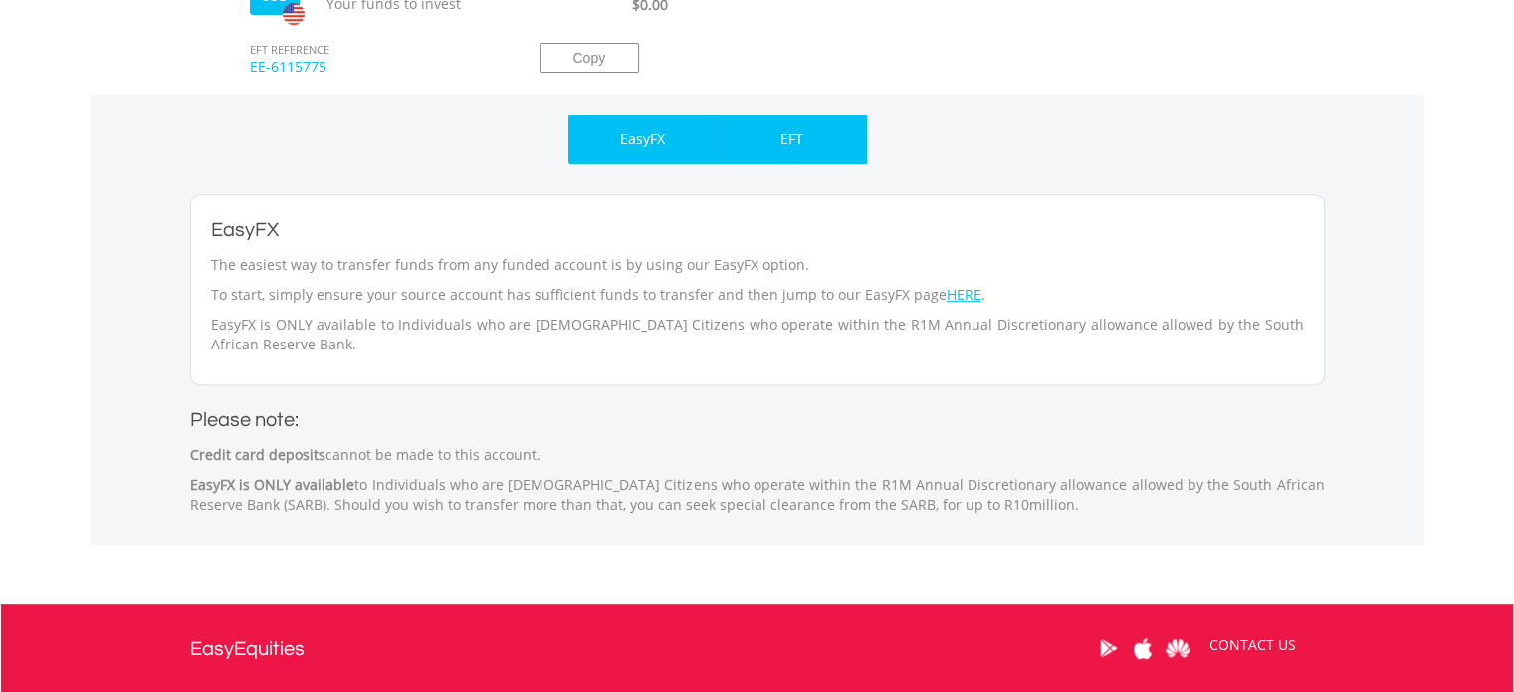
click at [800, 147] on p "EFT" at bounding box center [792, 139] width 23 height 20
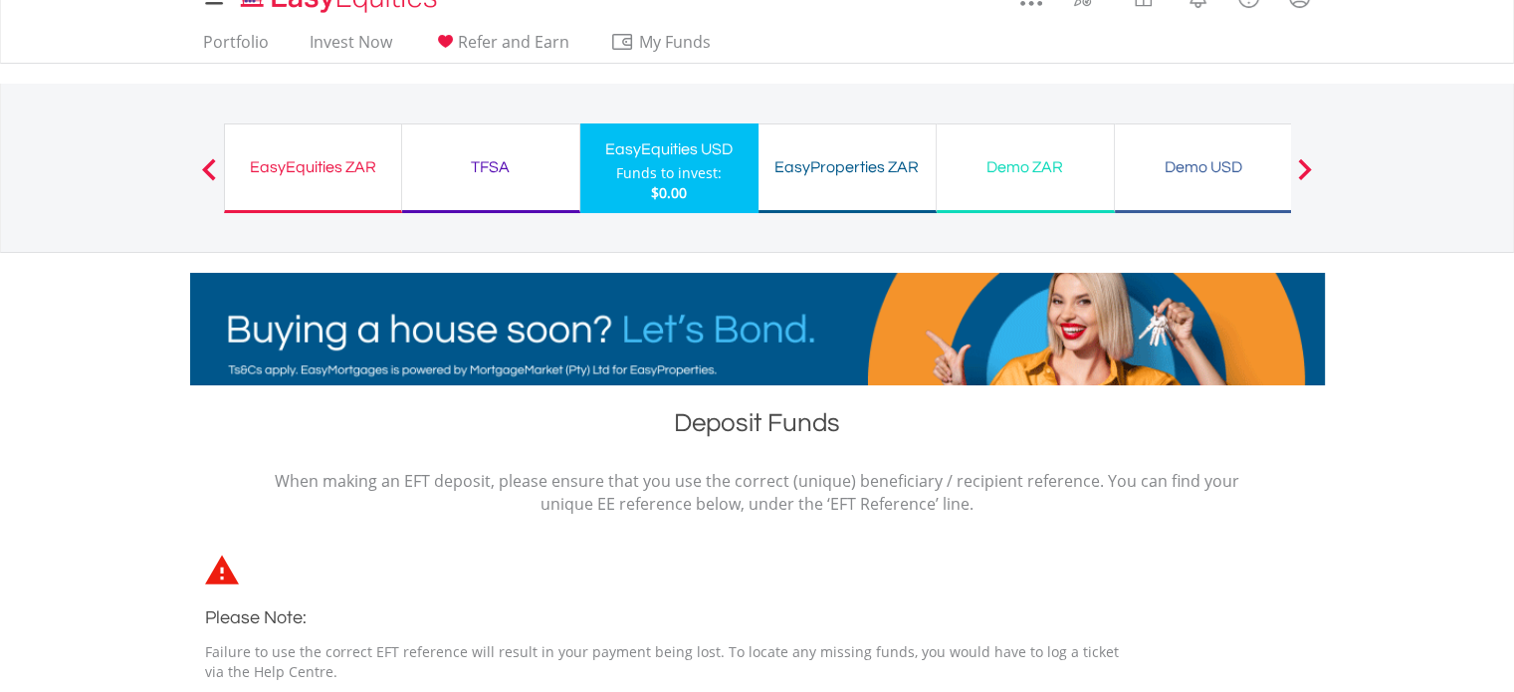
scroll to position [0, 0]
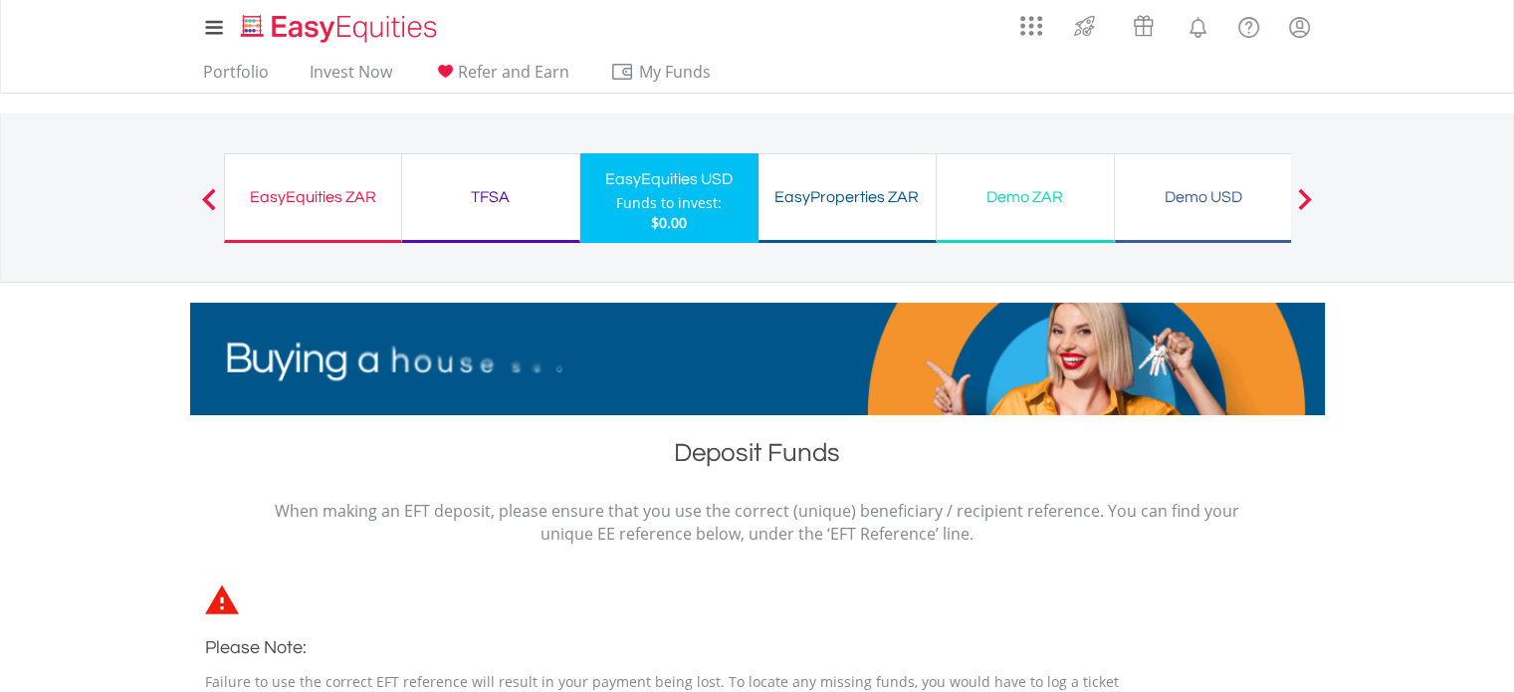
click at [659, 181] on div "EasyEquities USD" at bounding box center [669, 179] width 154 height 28
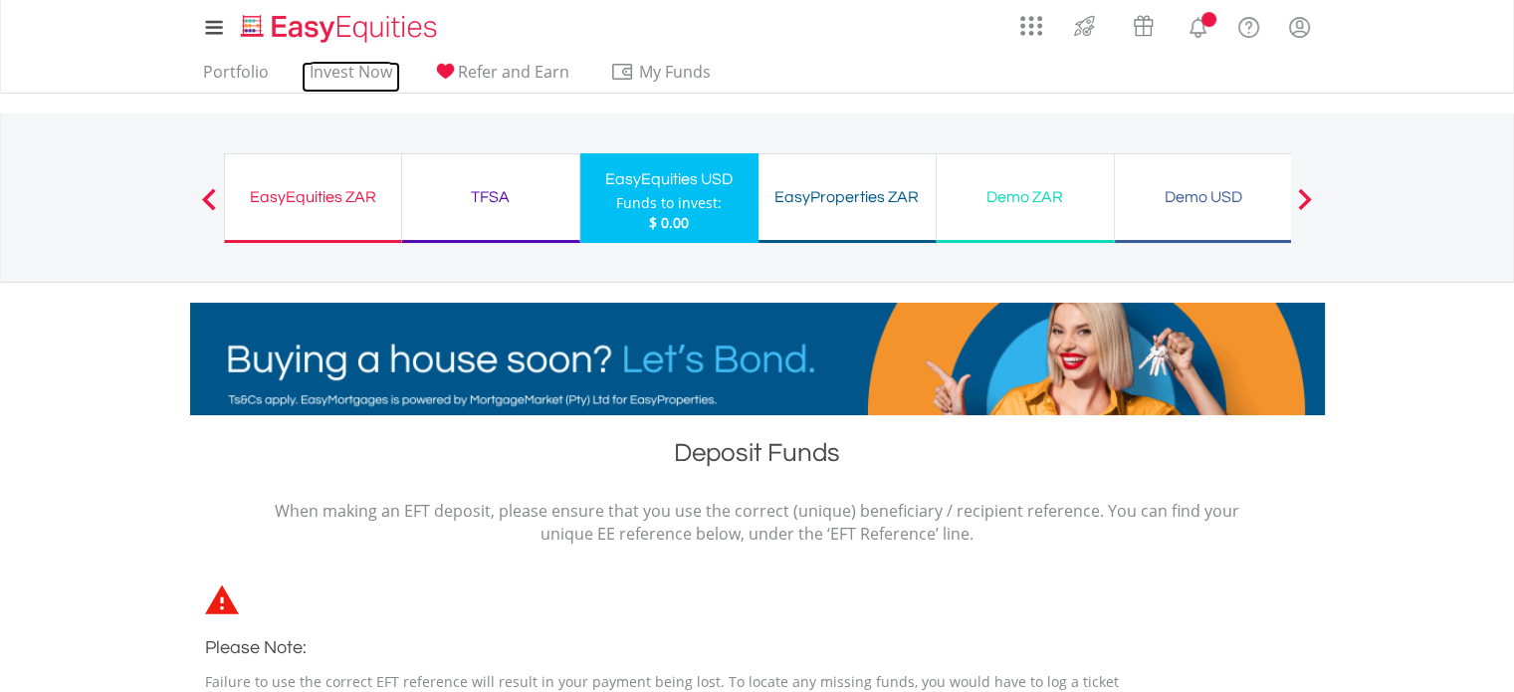
click at [313, 70] on link "Invest Now" at bounding box center [351, 77] width 99 height 31
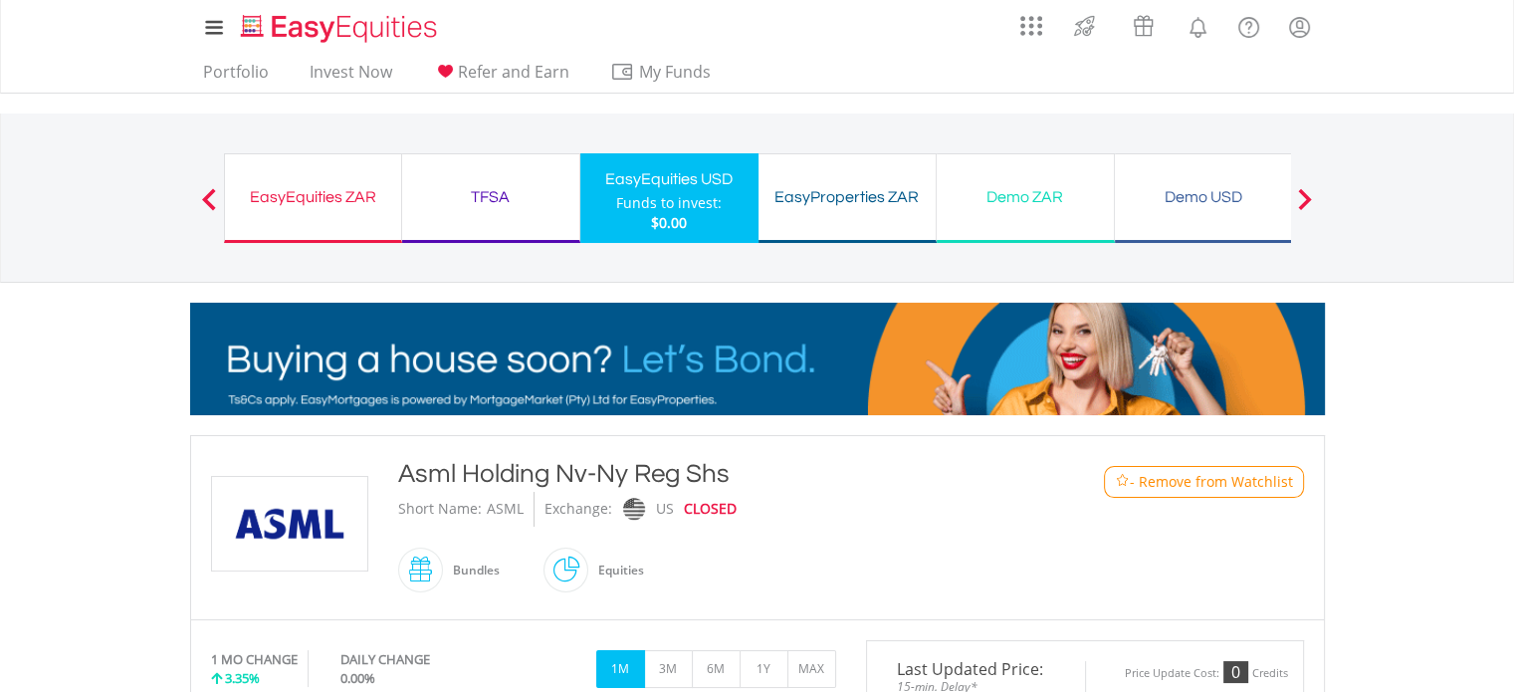
click at [1180, 483] on span "- Remove from Watchlist" at bounding box center [1211, 482] width 163 height 20
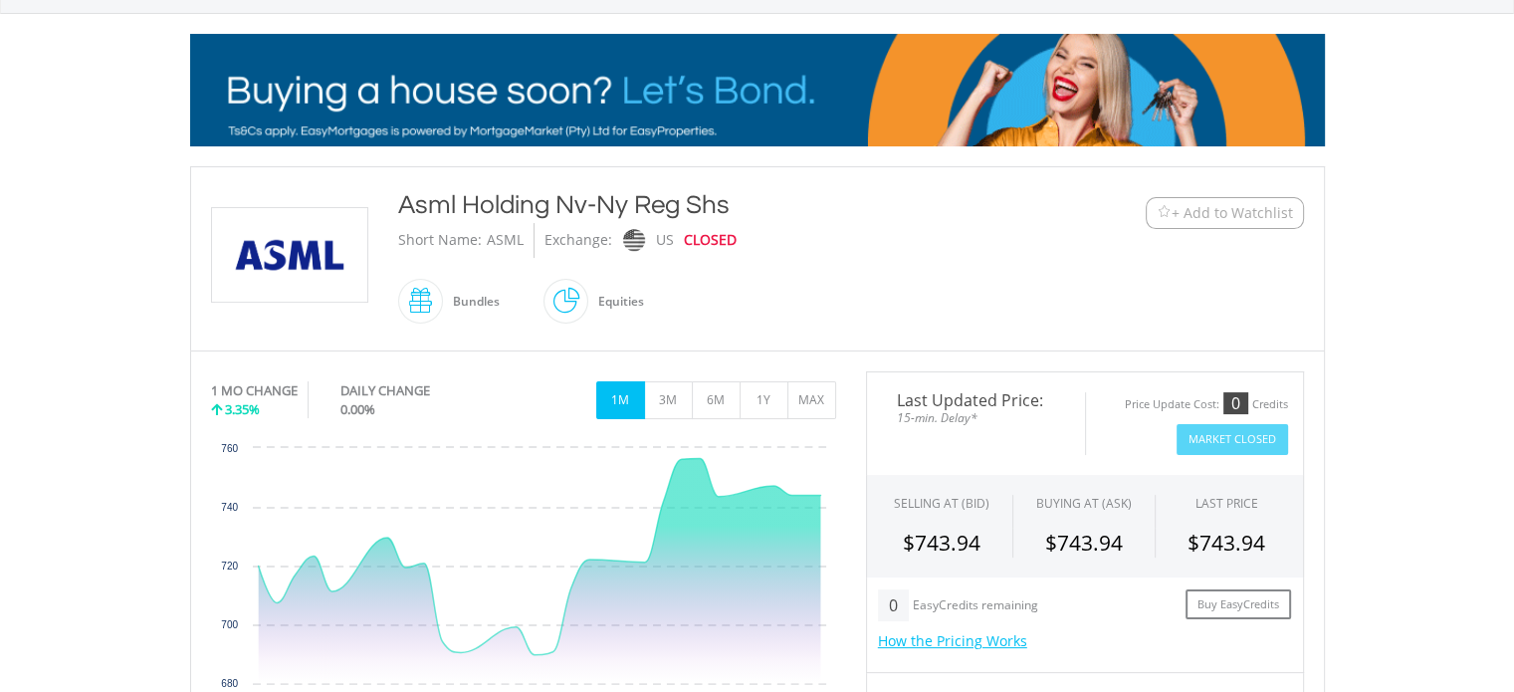
scroll to position [299, 0]
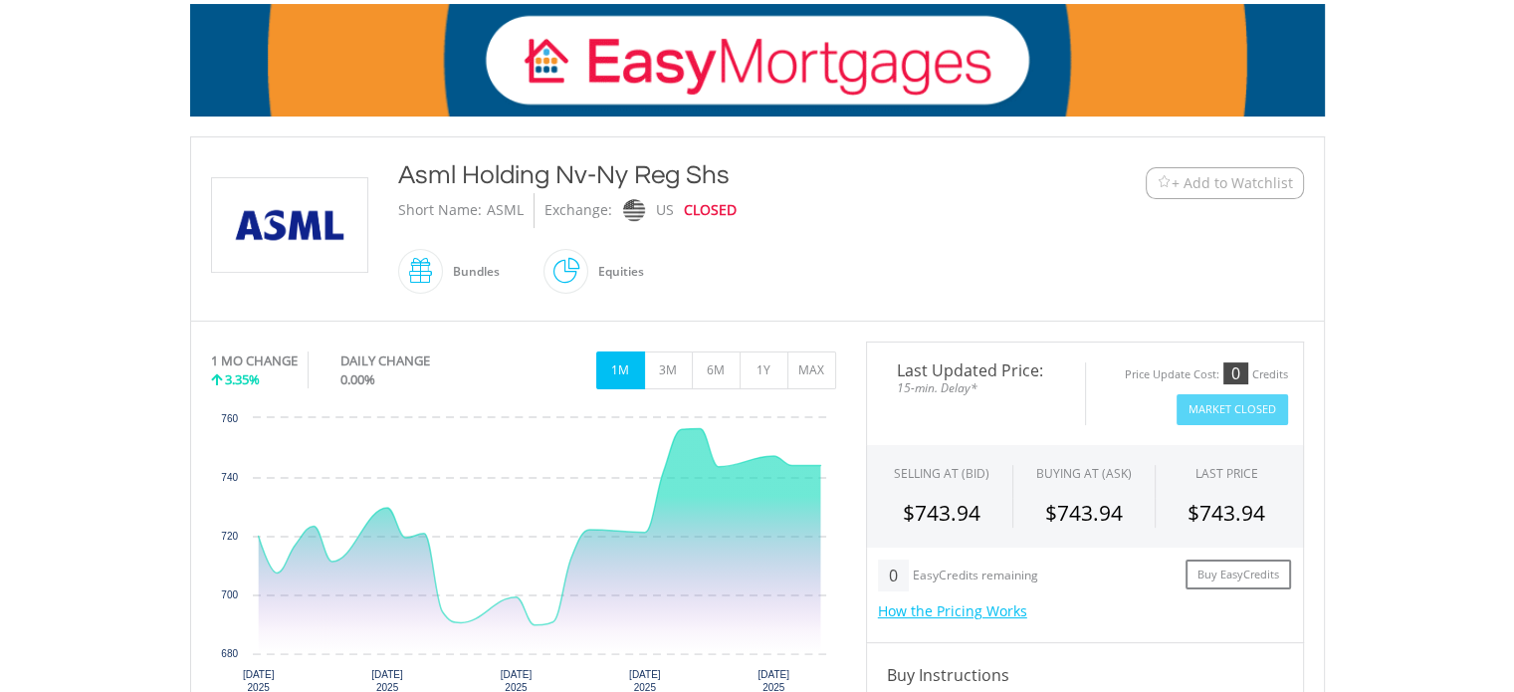
click at [1210, 186] on span "+ Add to Watchlist" at bounding box center [1232, 183] width 121 height 20
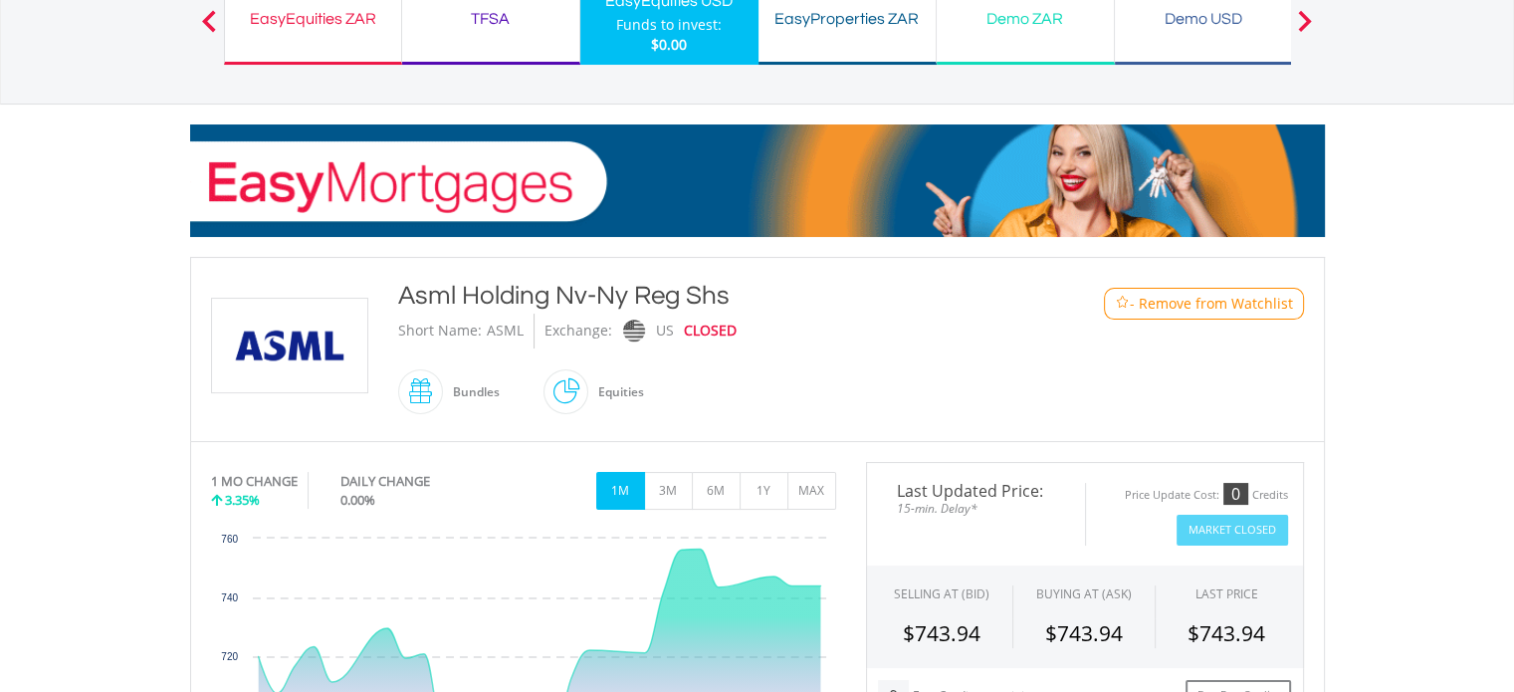
scroll to position [0, 0]
